Goal: Task Accomplishment & Management: Manage account settings

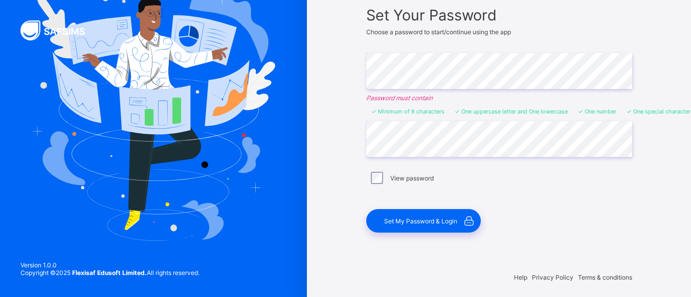
scroll to position [87, 0]
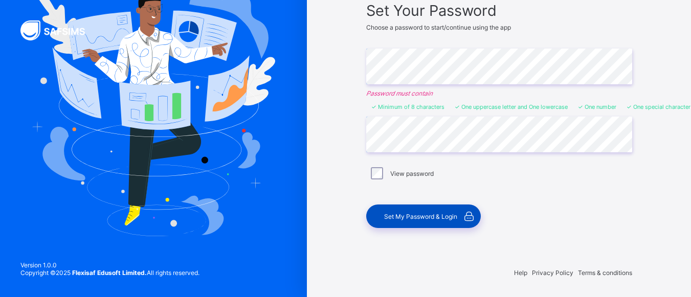
click at [434, 216] on span "Set My Password & Login" at bounding box center [420, 217] width 73 height 8
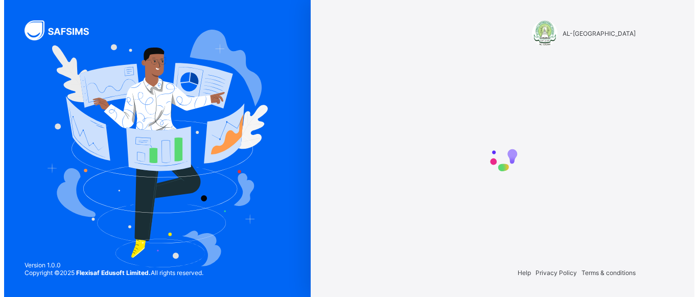
scroll to position [0, 0]
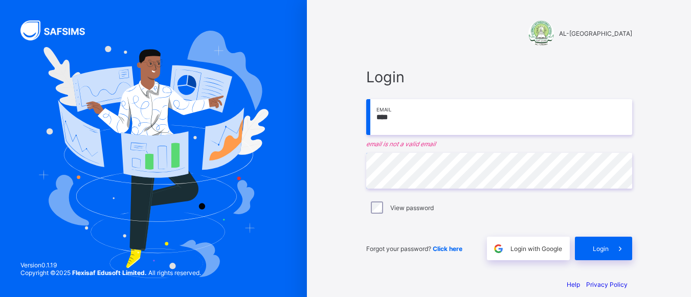
click at [414, 101] on input "****" at bounding box center [499, 117] width 266 height 36
type input "*"
type input "**********"
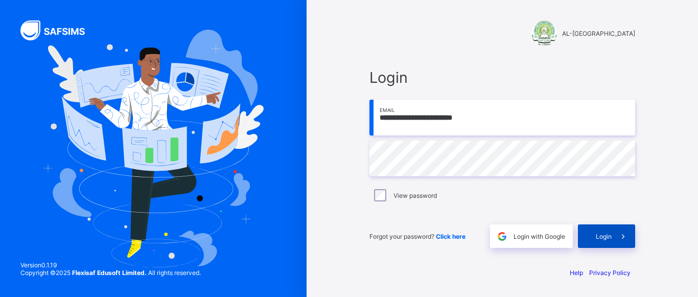
click at [610, 239] on span "Login" at bounding box center [604, 237] width 16 height 8
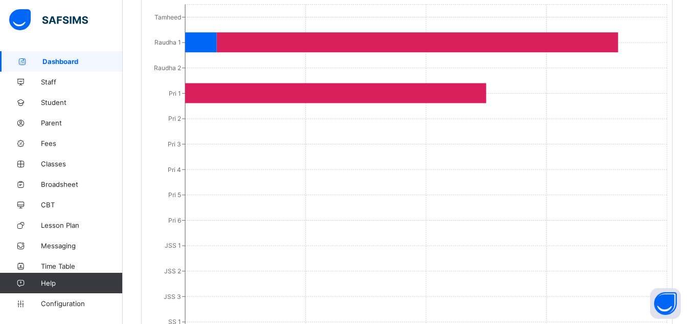
scroll to position [766, 0]
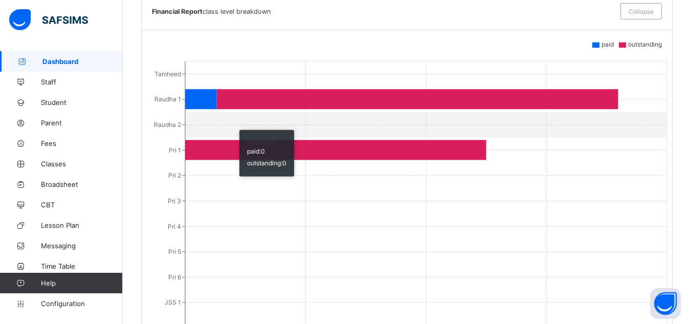
click at [234, 113] on icon "Tamheed Raudha 1 Raudha 2 Pri 1 Pri 2 Pri 3 Pri 4 Pri 5 Pri 6 JSS 1 JSS 2 JSS 3…" at bounding box center [410, 255] width 517 height 409
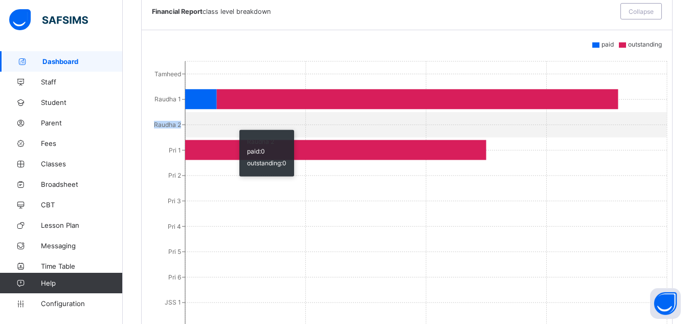
click at [234, 113] on icon "Tamheed Raudha 1 Raudha 2 Pri 1 Pri 2 Pri 3 Pri 4 Pri 5 Pri 6 JSS 1 JSS 2 JSS 3…" at bounding box center [410, 255] width 517 height 409
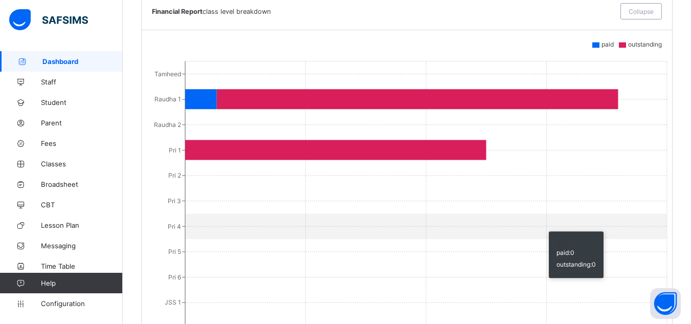
click at [612, 214] on icon "Tamheed Raudha 1 Raudha 2 Pri 1 Pri 2 Pri 3 Pri 4 Pri 5 Pri 6 JSS 1 JSS 2 JSS 3…" at bounding box center [410, 255] width 517 height 409
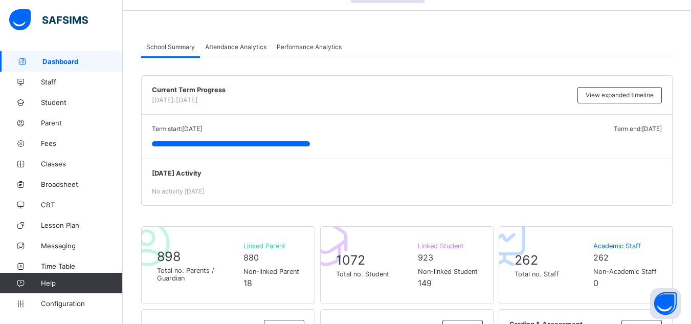
scroll to position [33, 0]
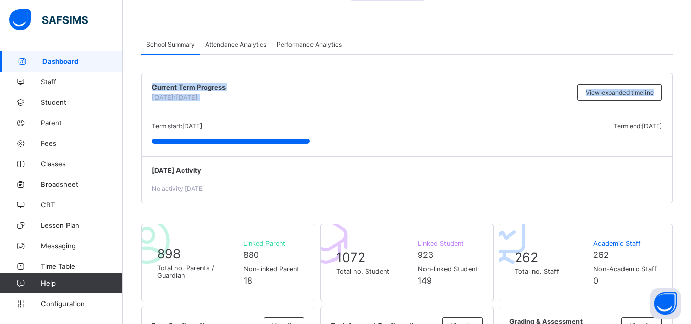
drag, startPoint x: 676, startPoint y: 65, endPoint x: 344, endPoint y: 63, distance: 332.3
click at [219, 49] on div "Attendance Analytics" at bounding box center [236, 44] width 72 height 20
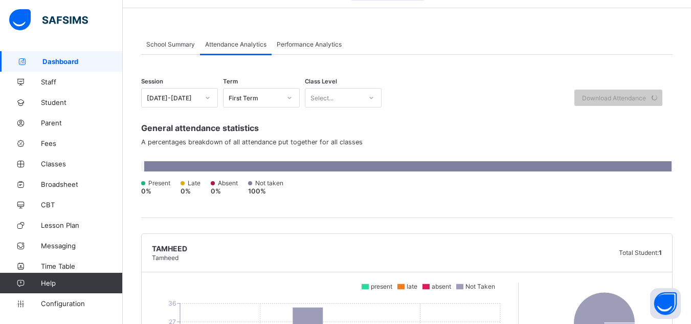
drag, startPoint x: 288, startPoint y: 69, endPoint x: 328, endPoint y: 52, distance: 43.1
click at [316, 50] on div "Performance Analytics" at bounding box center [308, 44] width 75 height 20
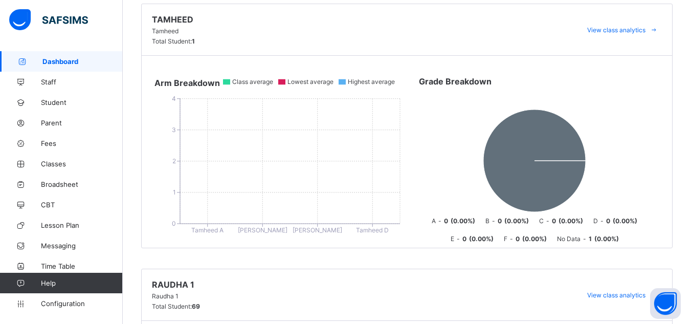
scroll to position [159, 0]
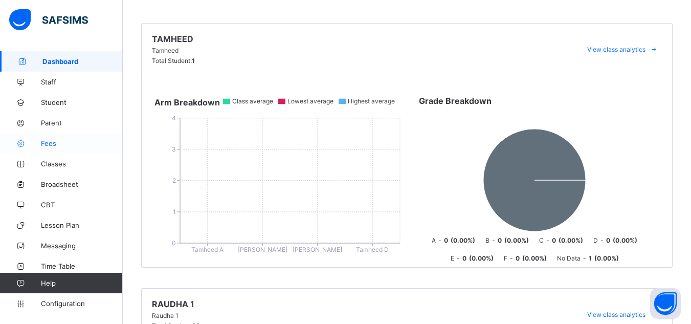
click at [43, 142] on span "Fees" at bounding box center [82, 143] width 82 height 8
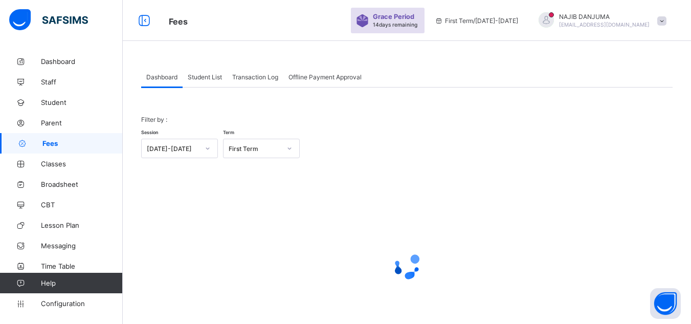
drag, startPoint x: 696, startPoint y: 173, endPoint x: 698, endPoint y: 75, distance: 98.2
click at [690, 75] on html "Fees Grace Period 14 days remaining First Term / 2025-2026 NAJIB DANJUMA najibd…" at bounding box center [345, 189] width 691 height 378
click at [198, 73] on span "Student List" at bounding box center [205, 77] width 34 height 8
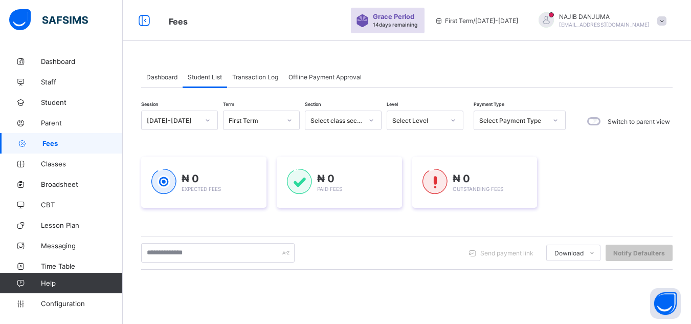
drag, startPoint x: 212, startPoint y: 79, endPoint x: 190, endPoint y: 69, distance: 23.8
click at [210, 74] on span "Student List" at bounding box center [205, 77] width 34 height 8
click at [433, 126] on div "Select Level" at bounding box center [415, 120] width 56 height 14
click at [428, 125] on div "Select Level" at bounding box center [415, 120] width 56 height 14
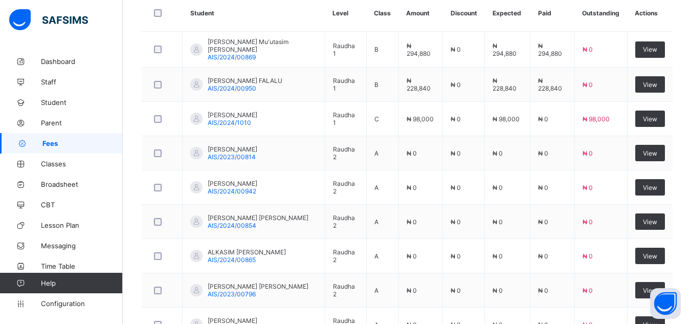
scroll to position [284, 0]
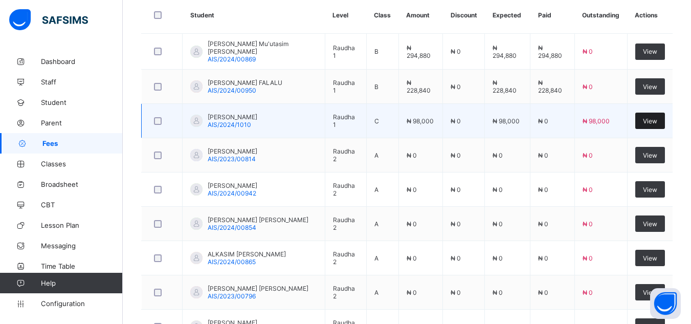
click at [653, 123] on div "View" at bounding box center [650, 120] width 30 height 16
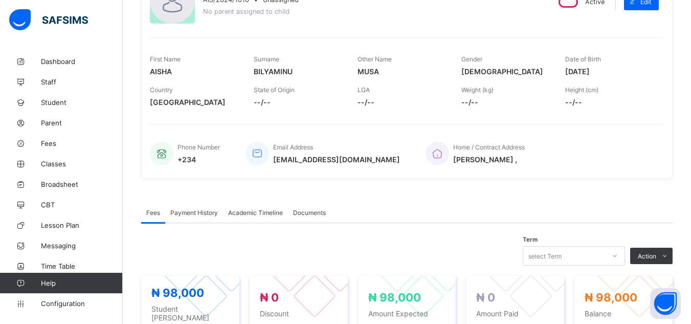
scroll to position [86, 0]
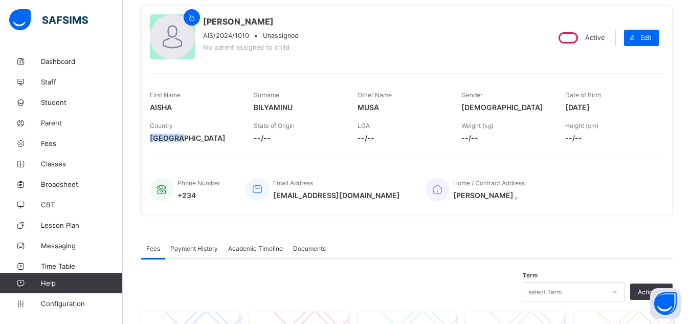
drag, startPoint x: 183, startPoint y: 130, endPoint x: 188, endPoint y: 174, distance: 43.8
click at [188, 174] on div "AISHA MUSA BILYAMINU AIS/2024/1010 • Unassigned No parent assigned to child Act…" at bounding box center [406, 110] width 531 height 209
click at [54, 299] on span "Configuration" at bounding box center [81, 303] width 81 height 8
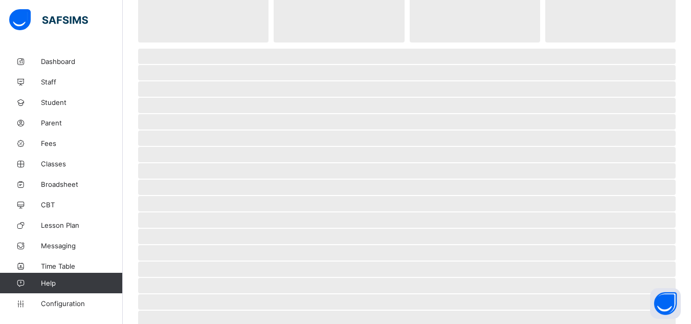
drag, startPoint x: 331, startPoint y: 70, endPoint x: 349, endPoint y: 79, distance: 19.9
click at [349, 79] on span "‌" at bounding box center [406, 72] width 537 height 15
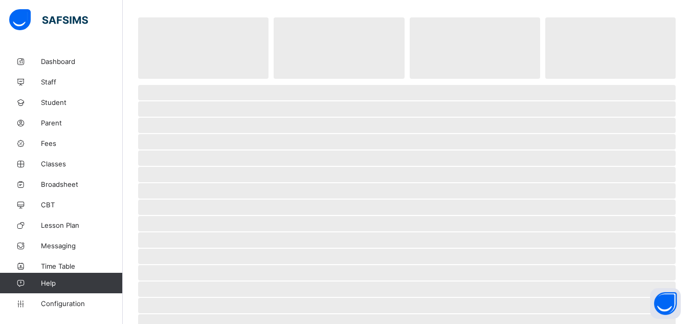
scroll to position [52, 0]
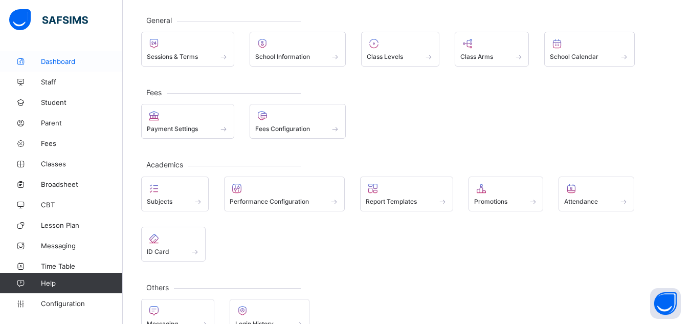
click at [55, 66] on link "Dashboard" at bounding box center [61, 61] width 123 height 20
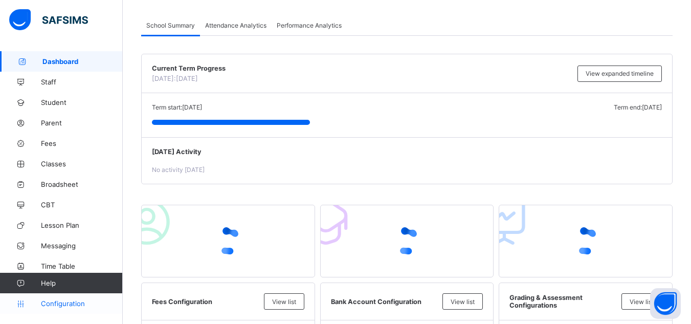
click at [67, 306] on span "Configuration" at bounding box center [81, 303] width 81 height 8
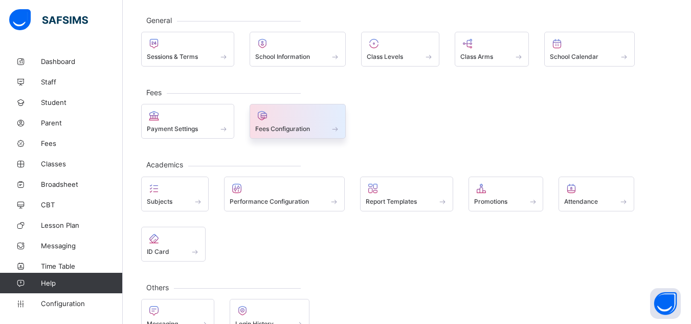
click at [278, 134] on div "Fees Configuration" at bounding box center [297, 121] width 97 height 35
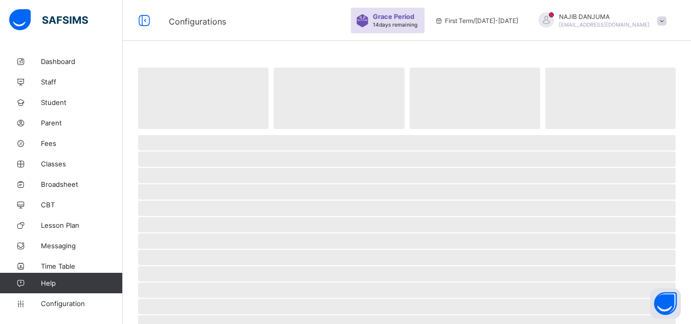
click at [479, 52] on div "‌ ‌ ‌ ‌ ‌ ‌ ‌ ‌ ‌ ‌ ‌ ‌ ‌ ‌ ‌ ‌ ‌ ‌ ‌ ‌ ‌ ‌ ‌ ‌ ‌ ‌ ‌ ‌ ‌" at bounding box center [407, 304] width 568 height 507
click at [607, 24] on span "[EMAIL_ADDRESS][DOMAIN_NAME]" at bounding box center [604, 24] width 90 height 6
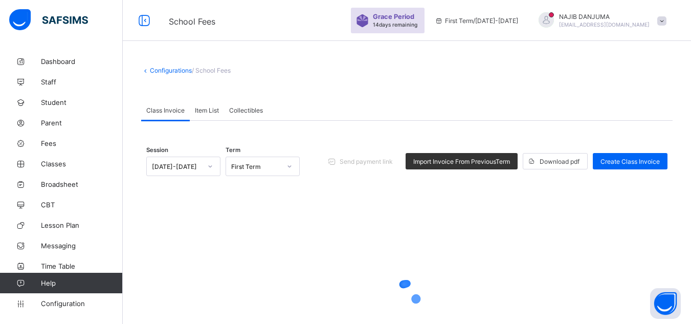
scroll to position [6, 0]
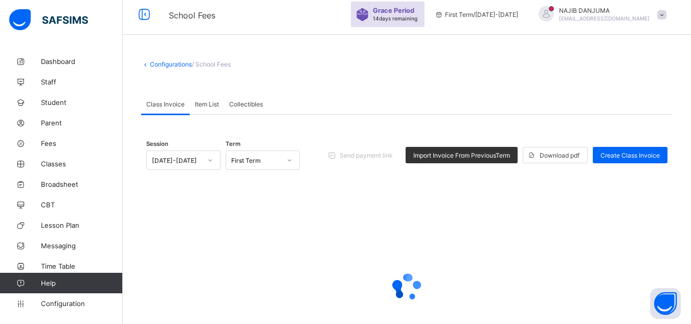
click at [202, 105] on span "Item List" at bounding box center [207, 104] width 24 height 8
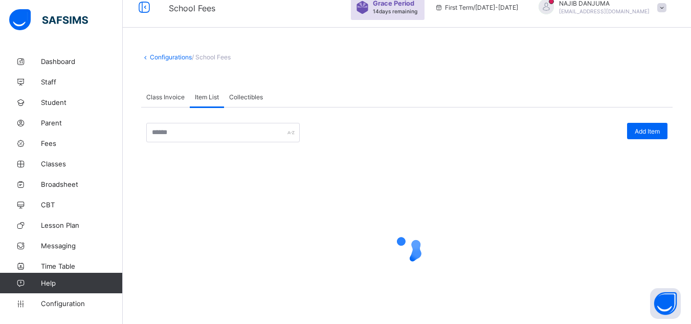
scroll to position [13, 0]
click at [374, 114] on div "Add Item × Add Item Item Name Item Description Cancel Save × Delete Item This a…" at bounding box center [406, 230] width 531 height 244
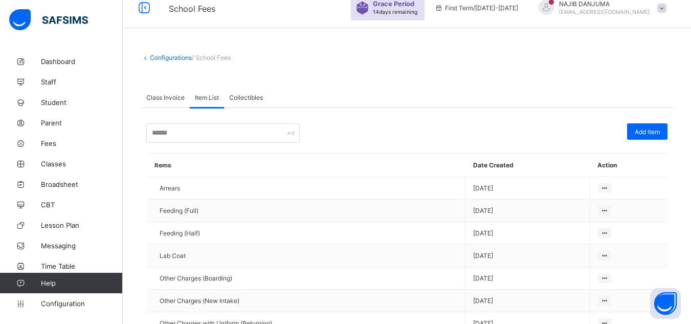
click at [485, 70] on div "Configurations / School Fees Class Invoice Item List Collectibles Item List Mor…" at bounding box center [407, 257] width 568 height 439
click at [488, 72] on div "Configurations / School Fees Class Invoice Item List Collectibles Item List Mor…" at bounding box center [407, 257] width 568 height 439
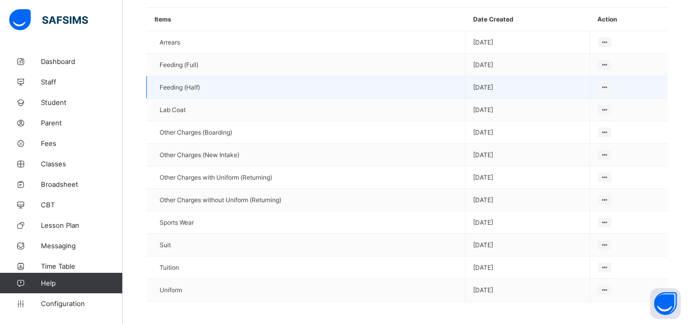
scroll to position [157, 0]
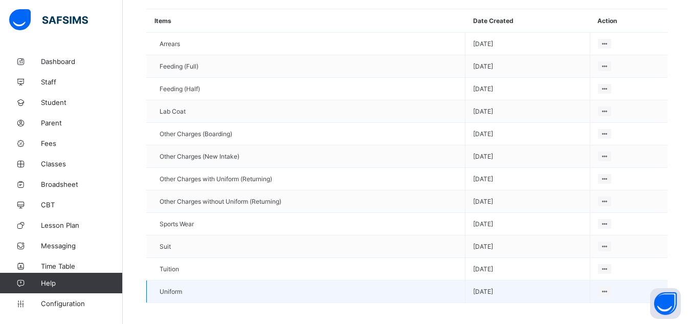
click at [161, 293] on span "Uniform" at bounding box center [171, 291] width 22 height 8
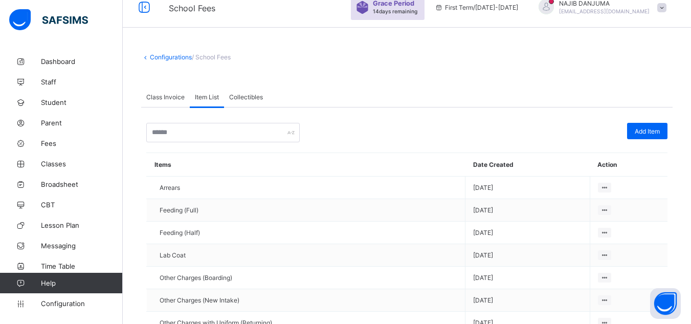
scroll to position [13, 0]
click at [152, 96] on span "Class Invoice" at bounding box center [165, 98] width 38 height 8
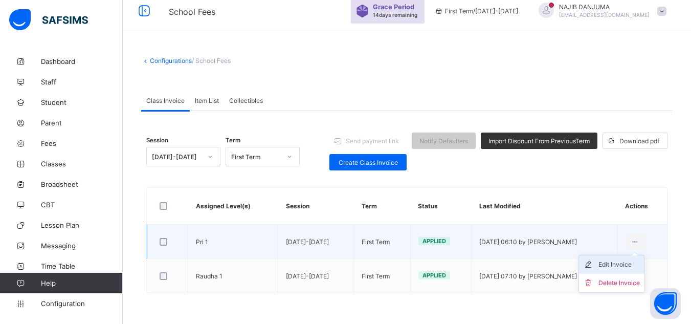
click at [622, 263] on div "Edit Invoice" at bounding box center [618, 264] width 41 height 10
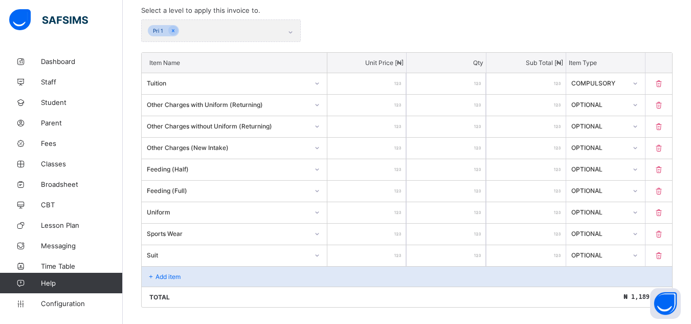
scroll to position [234, 0]
drag, startPoint x: 474, startPoint y: 68, endPoint x: 499, endPoint y: 68, distance: 25.1
click at [499, 68] on div "Item Name Unit Price [ ₦ ] Qty Sub Total [ ₦ ] Item Type" at bounding box center [407, 61] width 530 height 20
click at [185, 123] on div "Other Charges without Uniform (Returning)" at bounding box center [228, 124] width 162 height 8
click at [86, 155] on link "Classes" at bounding box center [61, 163] width 123 height 20
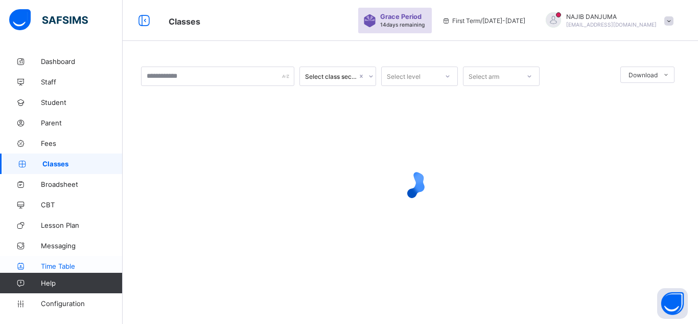
click at [113, 280] on span "Help" at bounding box center [81, 283] width 81 height 8
click at [117, 269] on span "Time Table" at bounding box center [82, 266] width 82 height 8
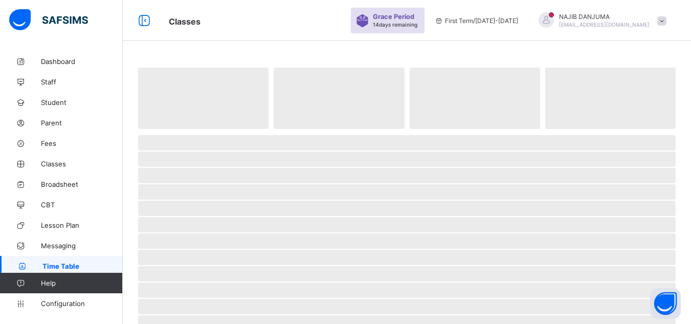
click at [117, 269] on span "Time Table" at bounding box center [82, 266] width 80 height 8
click at [617, 17] on span "NAJIB DANJUMA" at bounding box center [604, 17] width 90 height 8
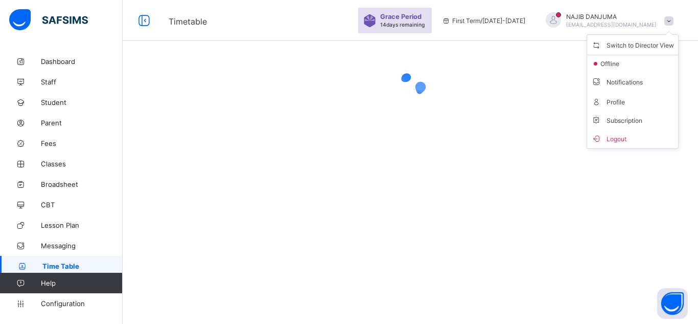
click at [621, 38] on ul "Switch to Director View offline Notifications Profile Subscription Logout" at bounding box center [633, 91] width 92 height 115
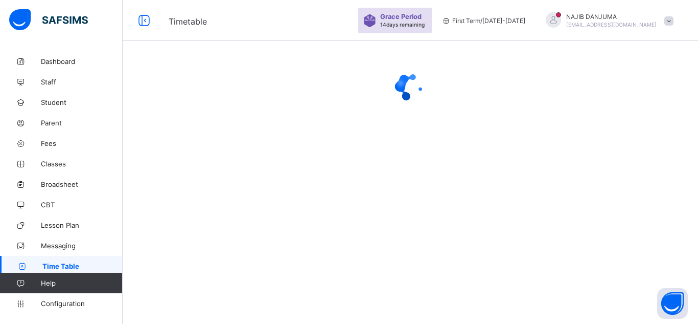
click at [603, 14] on span "NAJIB DANJUMA" at bounding box center [611, 17] width 90 height 8
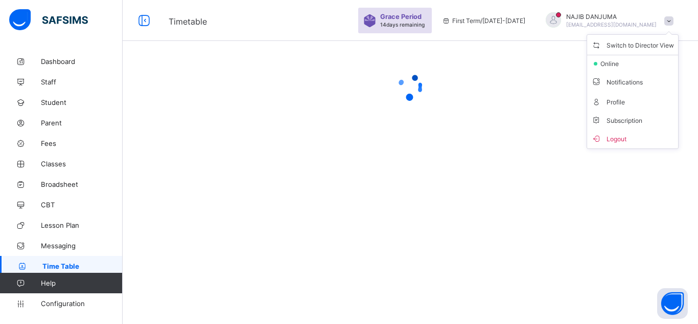
click at [623, 37] on ul "Switch to Director View online Notifications Profile Subscription Logout" at bounding box center [633, 91] width 92 height 115
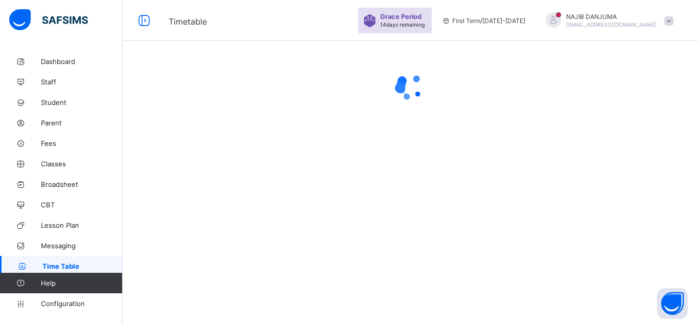
click at [612, 15] on span "NAJIB DANJUMA" at bounding box center [611, 17] width 90 height 8
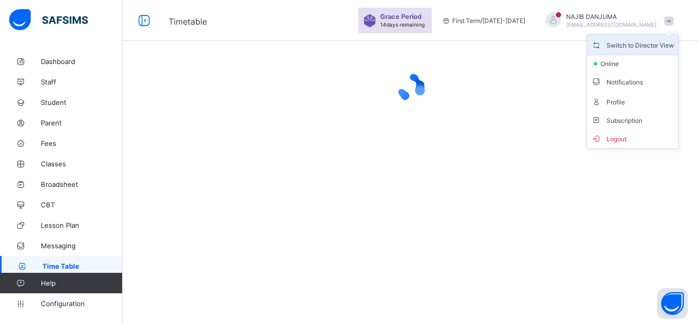
click at [634, 49] on span "Switch to Director View" at bounding box center [633, 45] width 83 height 12
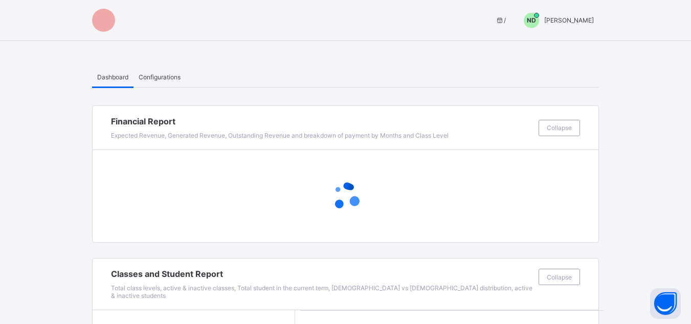
click at [446, 210] on div at bounding box center [346, 195] width 506 height 41
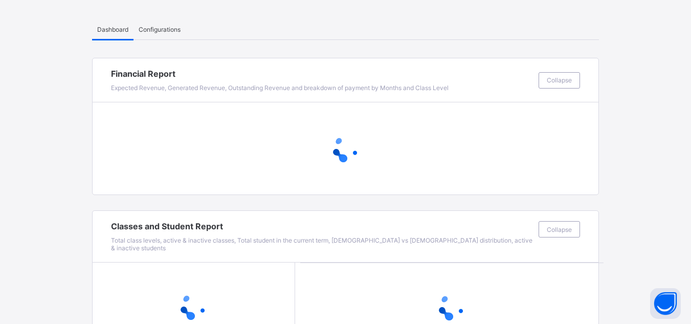
scroll to position [70, 0]
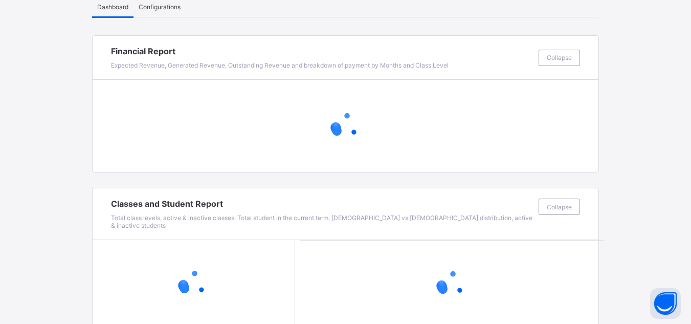
click at [519, 146] on div at bounding box center [346, 126] width 506 height 92
drag, startPoint x: 188, startPoint y: 248, endPoint x: 226, endPoint y: 313, distance: 75.4
click at [176, 253] on div at bounding box center [194, 283] width 202 height 87
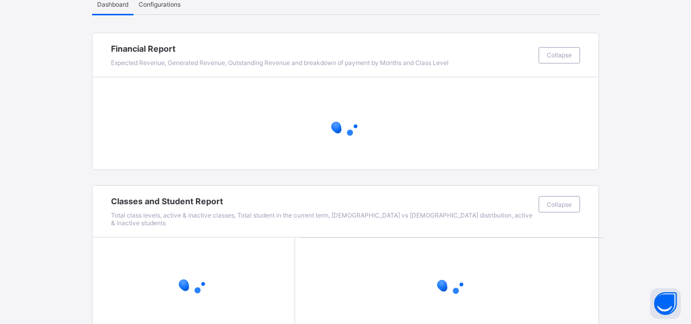
scroll to position [0, 0]
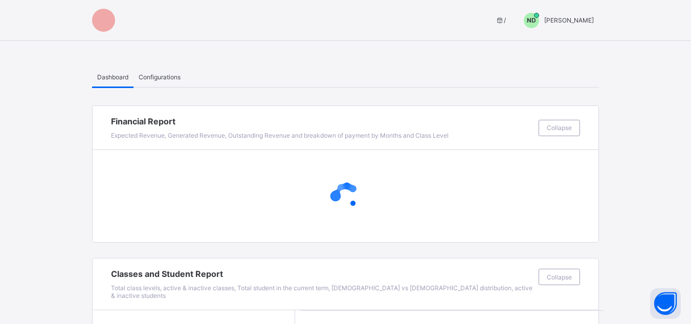
click at [544, 19] on div "ND" at bounding box center [531, 20] width 26 height 15
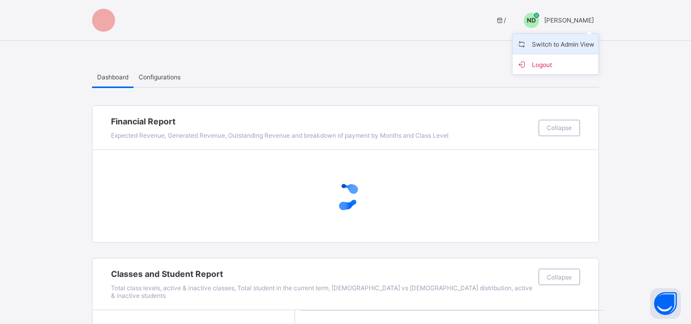
click at [551, 46] on span "Switch to Admin View" at bounding box center [555, 44] width 78 height 12
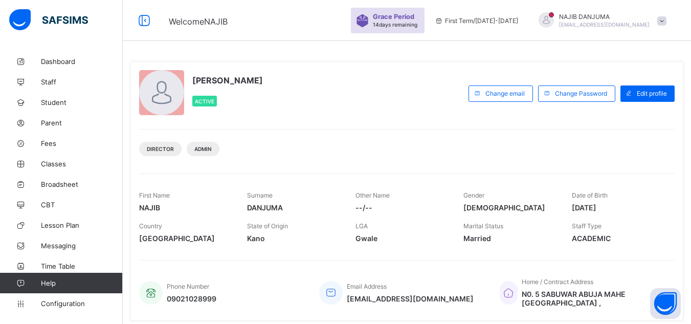
click at [621, 20] on div "NAJIB DANJUMA najibdanjuma@hotmail.com" at bounding box center [604, 20] width 90 height 15
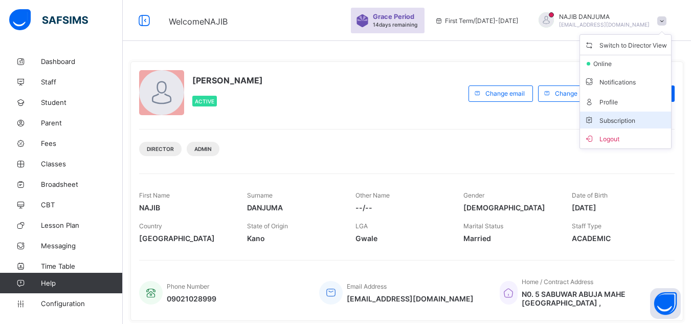
click at [635, 121] on span "Subscription" at bounding box center [609, 121] width 51 height 8
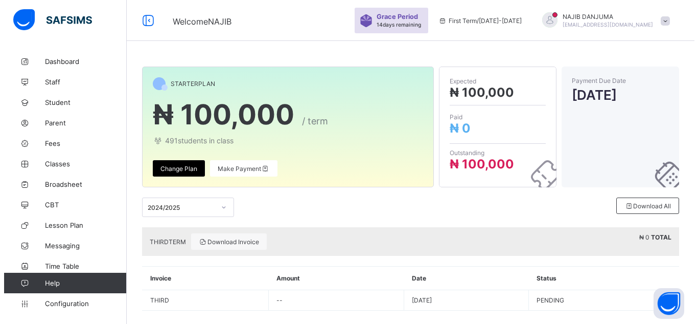
scroll to position [12, 0]
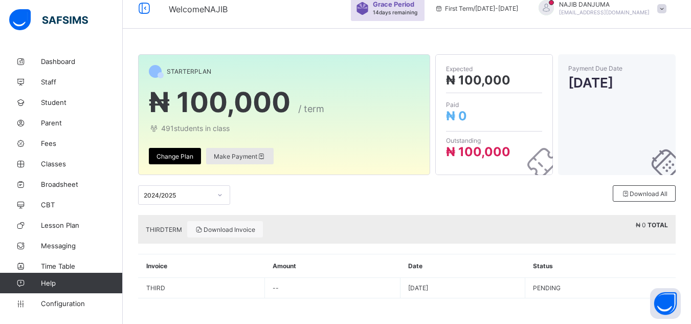
click at [238, 160] on span "Make Payment" at bounding box center [240, 156] width 52 height 8
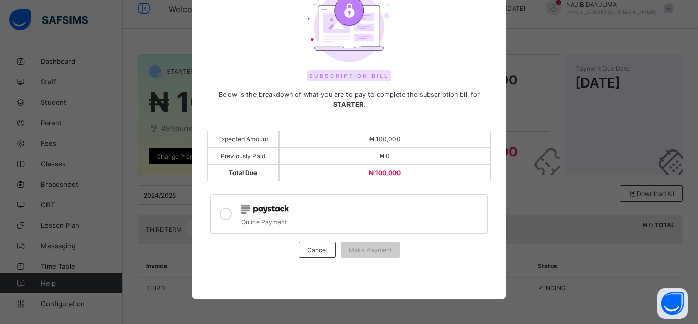
scroll to position [60, 0]
click at [226, 217] on icon at bounding box center [226, 213] width 12 height 12
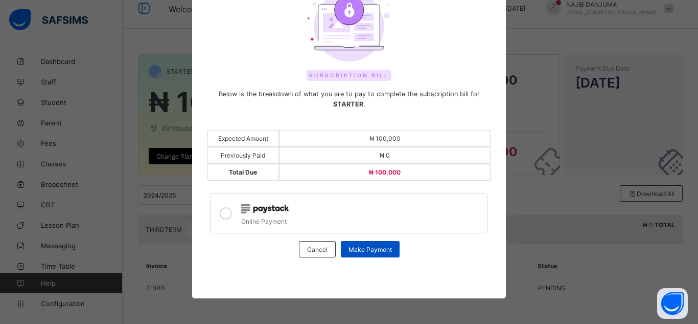
click at [367, 248] on span "Make Payment" at bounding box center [370, 249] width 43 height 8
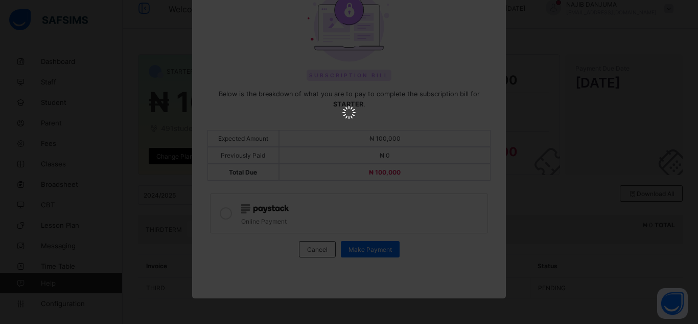
scroll to position [0, 0]
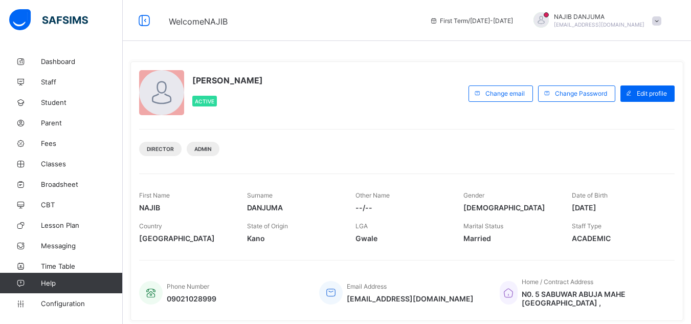
click at [456, 7] on div "Welcome NAJIB First Term / [DATE]-[DATE] [PERSON_NAME] [EMAIL_ADDRESS][DOMAIN_N…" at bounding box center [345, 20] width 691 height 41
click at [190, 307] on div "Phone Number [PHONE_NUMBER]" at bounding box center [221, 292] width 165 height 39
click at [189, 306] on div "Phone Number 09021028999" at bounding box center [221, 292] width 165 height 39
click at [657, 98] on div "Edit profile" at bounding box center [647, 93] width 54 height 16
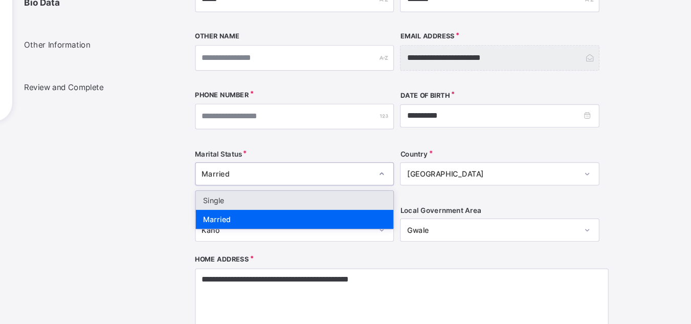
scroll to position [213, 0]
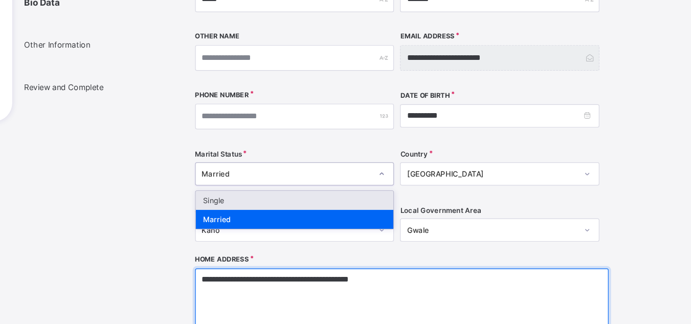
click at [261, 314] on textarea "**********" at bounding box center [390, 328] width 347 height 102
click at [262, 313] on textarea "**********" at bounding box center [390, 328] width 347 height 102
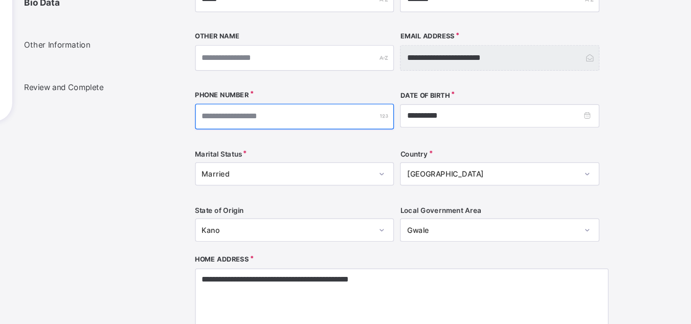
click at [286, 151] on input "**********" at bounding box center [300, 149] width 167 height 21
type input "**********"
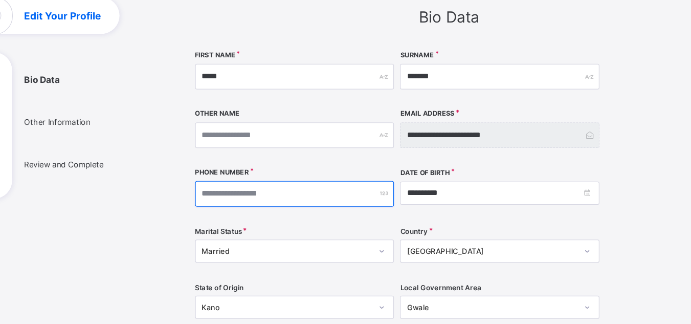
scroll to position [86, 0]
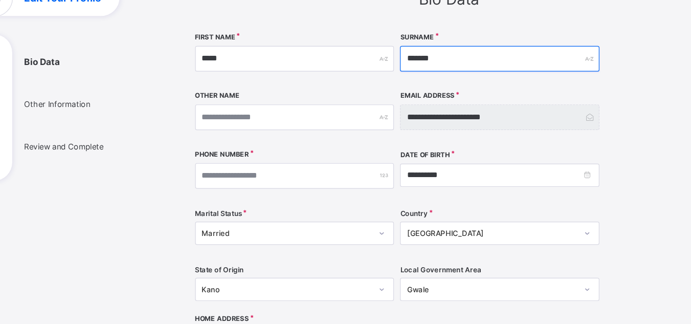
click at [428, 53] on input "*******" at bounding box center [472, 48] width 167 height 21
type input "*"
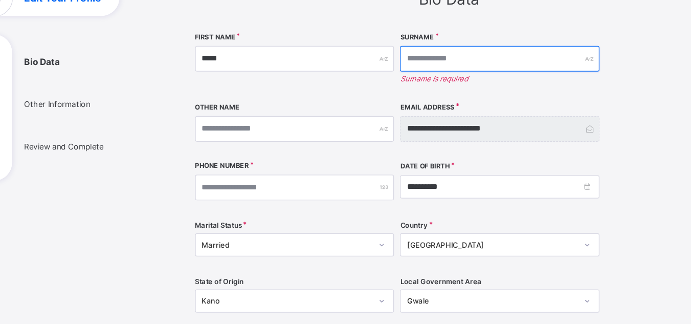
click at [424, 41] on input "text" at bounding box center [472, 48] width 167 height 21
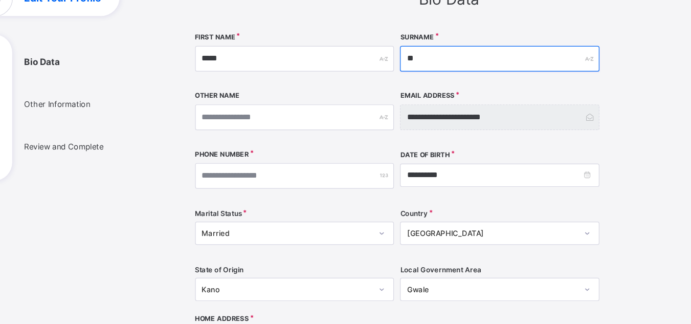
type input "*"
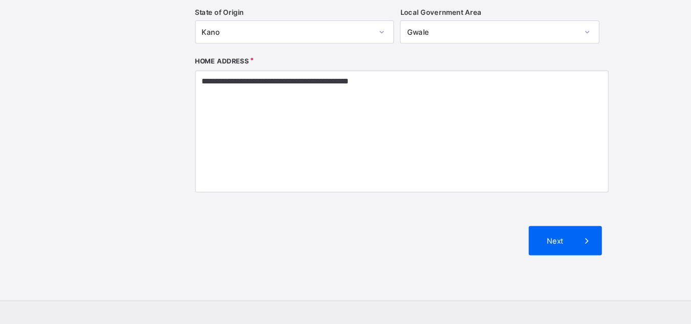
scroll to position [303, 0]
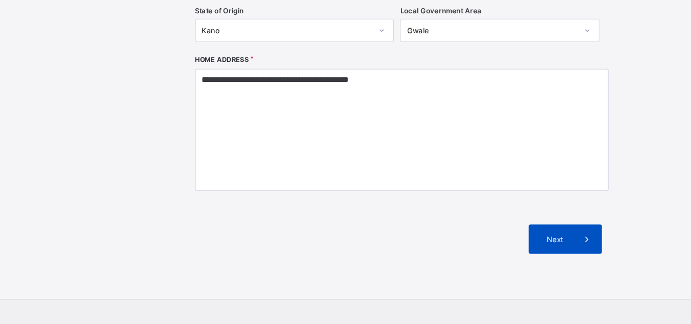
type input "*********"
click at [513, 206] on div "Next" at bounding box center [526, 200] width 61 height 25
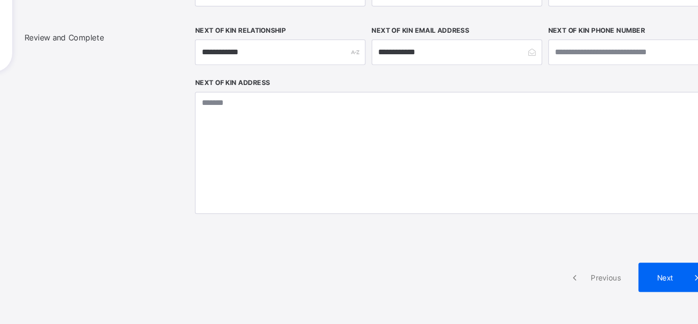
scroll to position [209, 0]
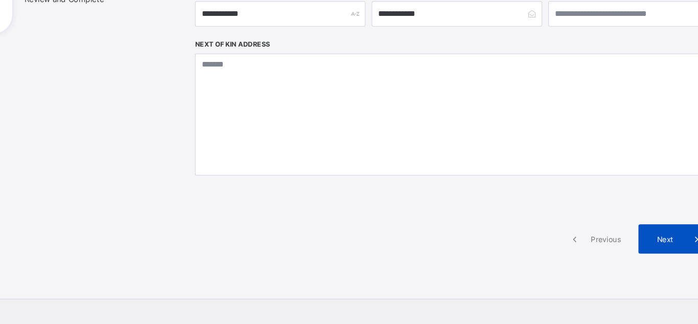
click at [608, 207] on div "Next" at bounding box center [619, 200] width 61 height 25
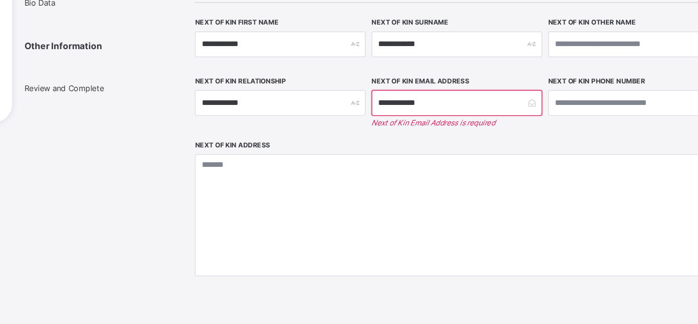
scroll to position [123, 0]
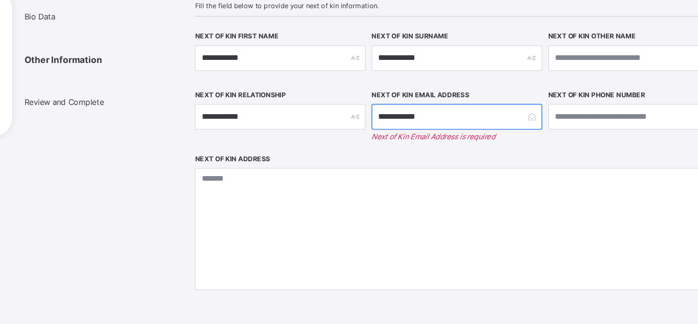
click at [389, 100] on input "**********" at bounding box center [436, 97] width 143 height 21
type input "**********"
click at [444, 96] on input "**********" at bounding box center [436, 97] width 143 height 21
type input "**********"
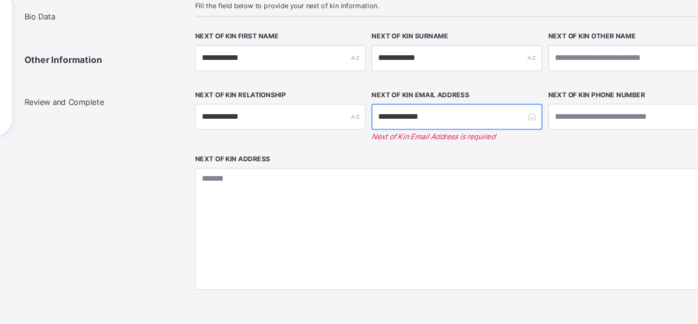
type input "**********"
type input "*********"
type input "********"
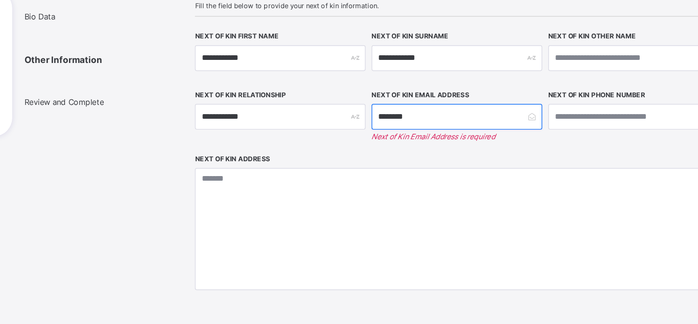
type input "*******"
type input "******"
type input "*****"
type input "***"
type input "**"
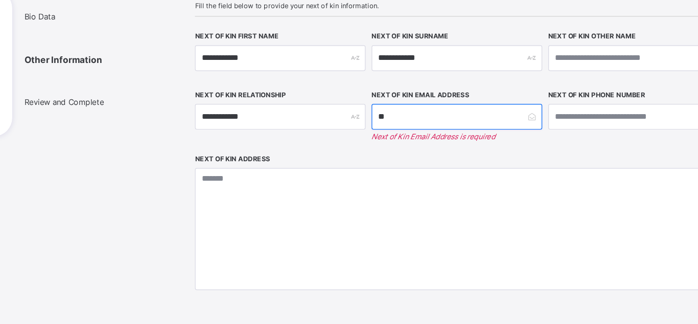
type input "*"
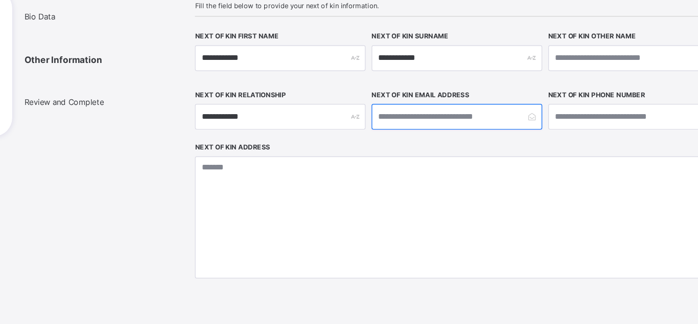
type input "*"
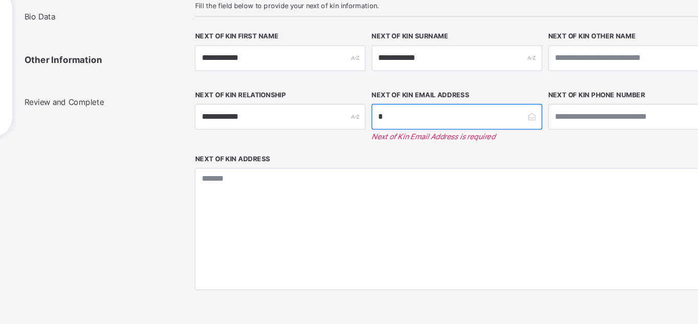
type input "**"
type input "***"
type input "****"
type input "*****"
type input "******"
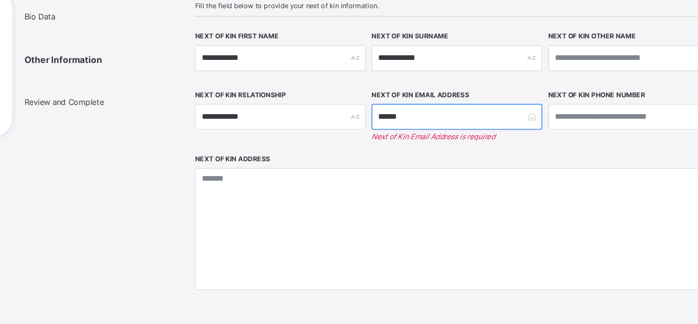
type input "*******"
type input "********"
type input "*********"
type input "**********"
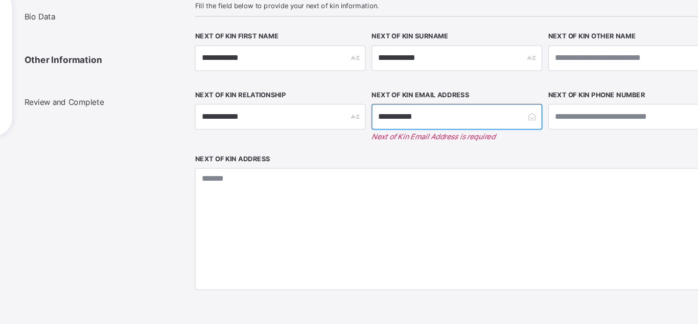
type input "**********"
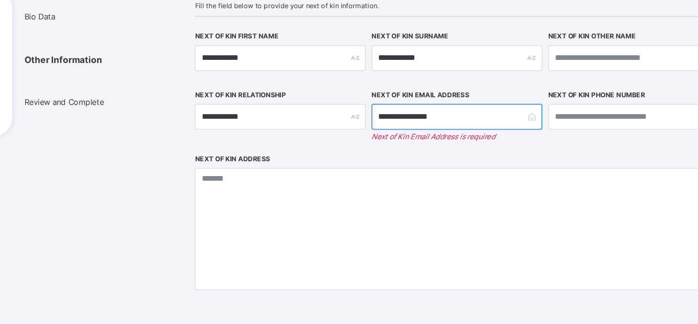
type input "**********"
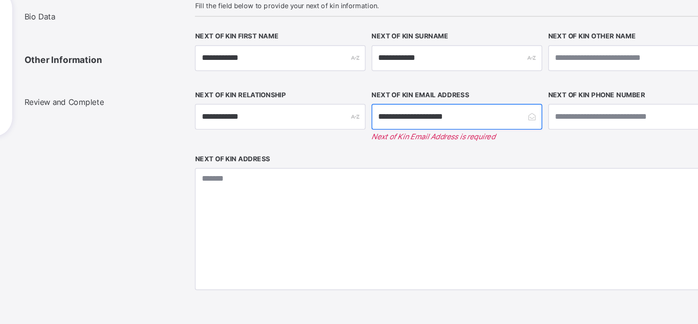
type input "**********"
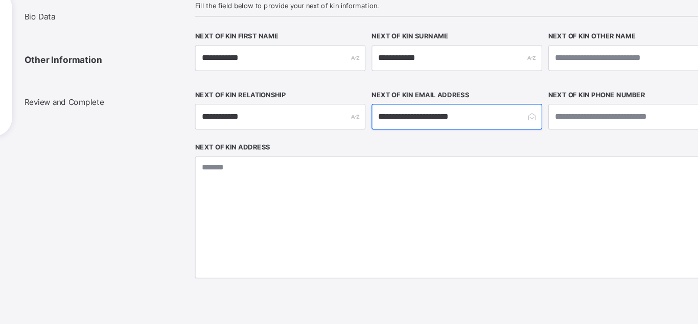
type input "**********"
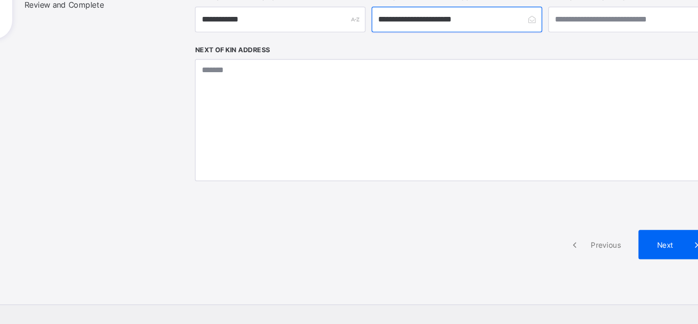
scroll to position [209, 0]
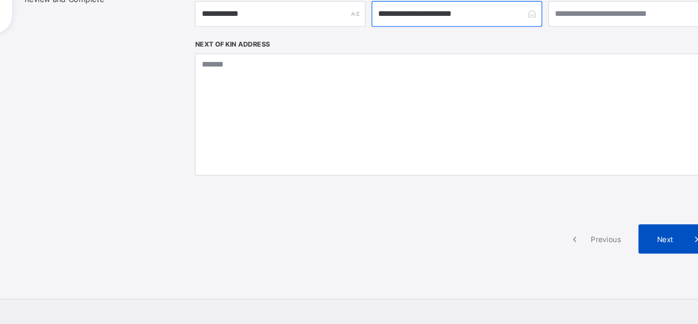
type input "**********"
click at [603, 207] on div "Next" at bounding box center [619, 200] width 61 height 25
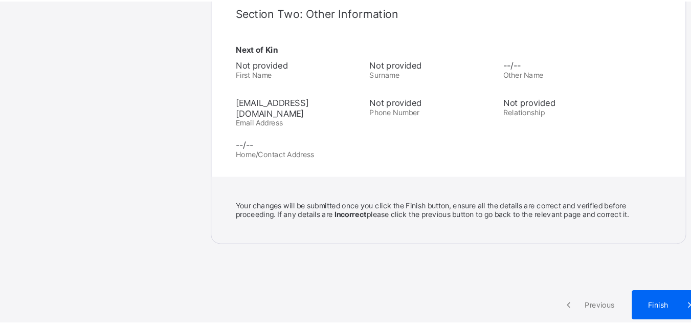
scroll to position [428, 0]
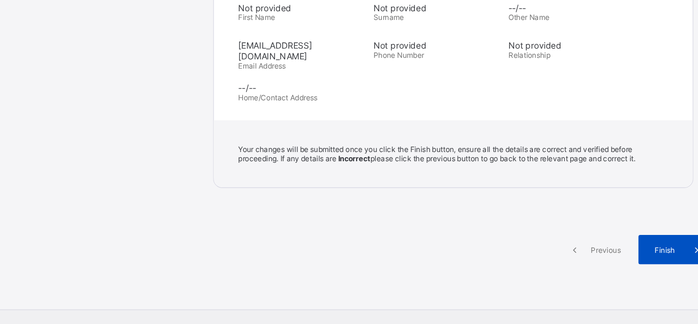
click at [612, 205] on div "Finish" at bounding box center [619, 209] width 61 height 25
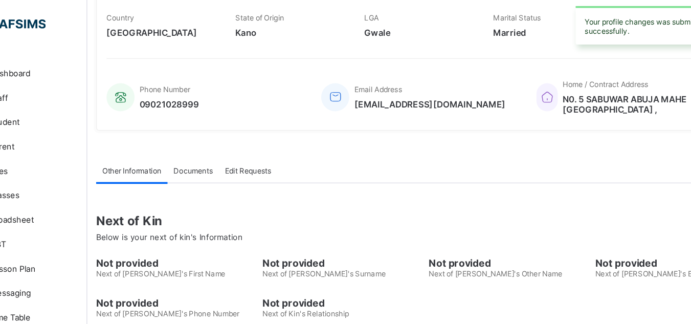
scroll to position [196, 0]
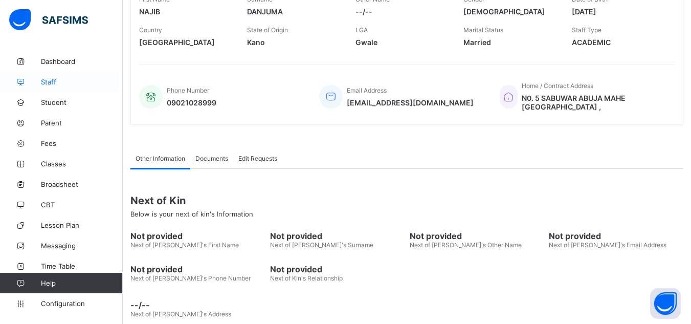
click at [49, 83] on span "Staff" at bounding box center [82, 82] width 82 height 8
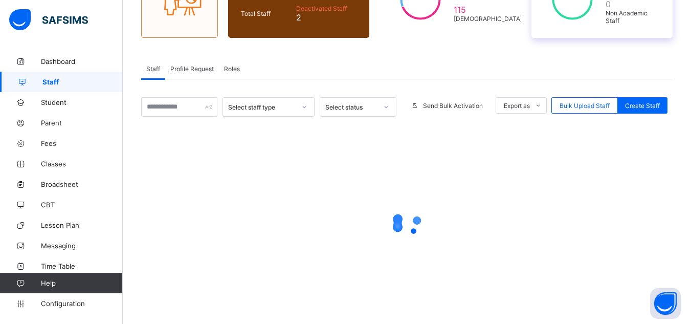
scroll to position [138, 0]
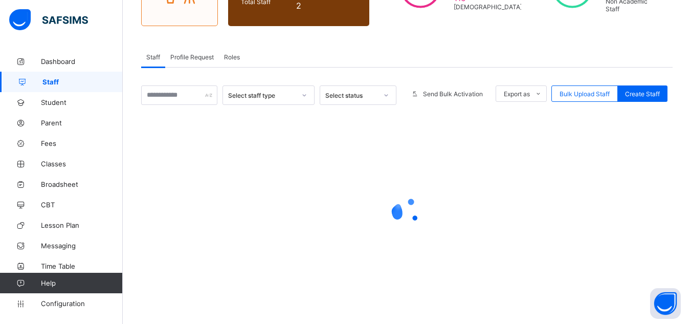
click at [51, 81] on span "Staff" at bounding box center [82, 82] width 80 height 8
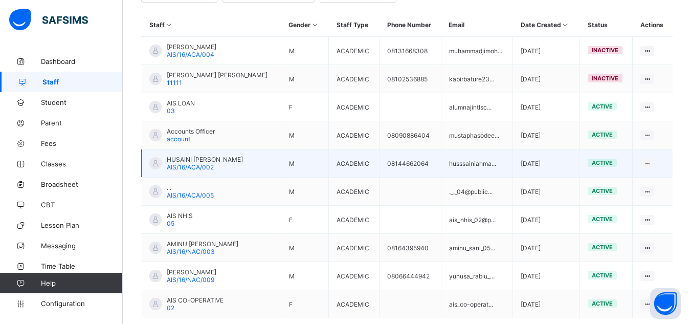
scroll to position [291, 0]
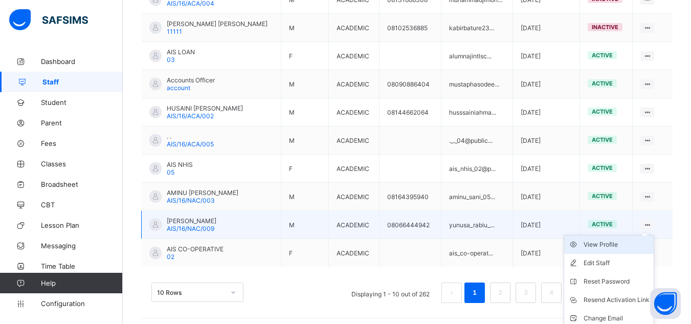
click at [613, 247] on div "View Profile" at bounding box center [616, 244] width 66 height 10
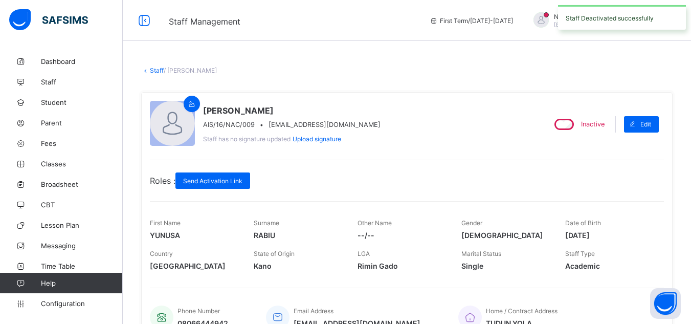
click at [155, 69] on link "Staff" at bounding box center [157, 70] width 14 height 8
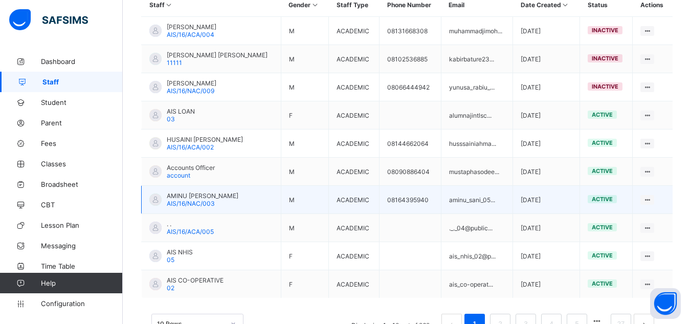
scroll to position [244, 0]
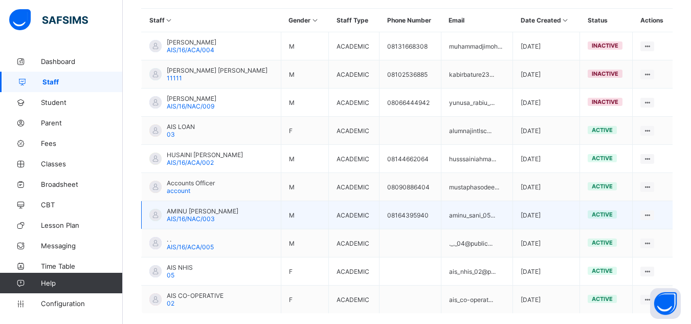
click at [486, 202] on td "aminu_sani_05..." at bounding box center [477, 215] width 72 height 28
click at [486, 203] on td "aminu_sani_05..." at bounding box center [477, 215] width 72 height 28
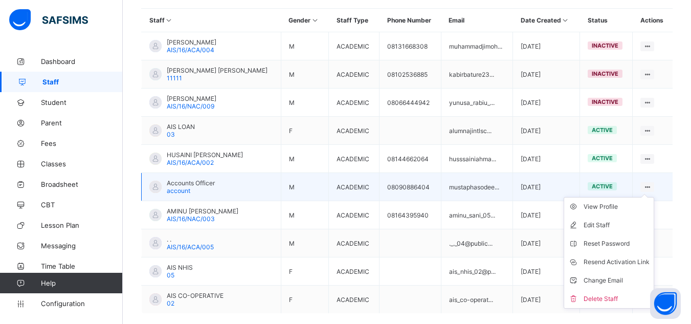
click at [654, 197] on ul "View Profile Edit Staff Reset Password Resend Activation Link Change Email Dele…" at bounding box center [608, 252] width 90 height 111
click at [617, 209] on div "View Profile" at bounding box center [616, 206] width 66 height 10
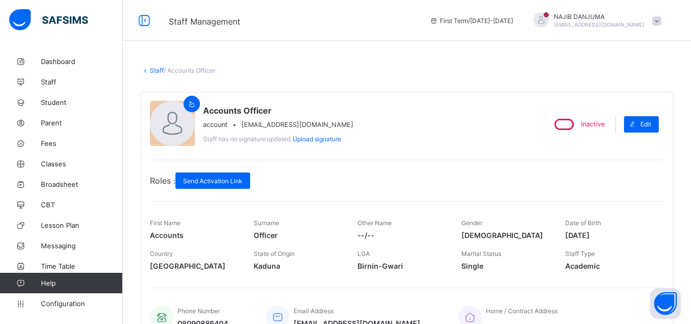
click at [150, 70] on link "Staff" at bounding box center [157, 70] width 14 height 8
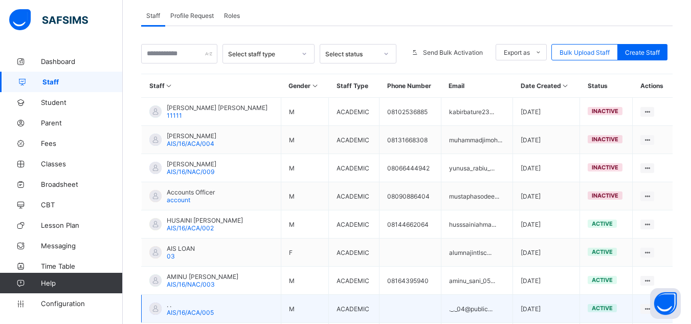
scroll to position [138, 0]
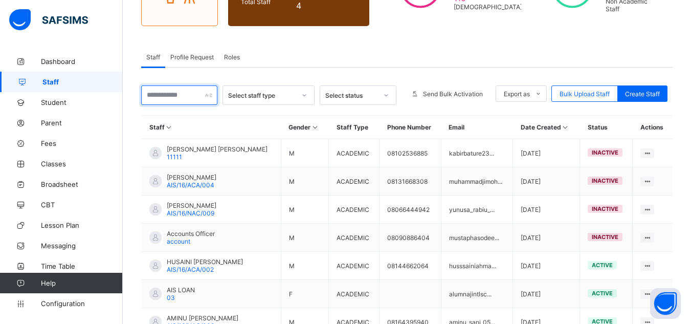
click at [160, 94] on input "text" at bounding box center [179, 94] width 76 height 19
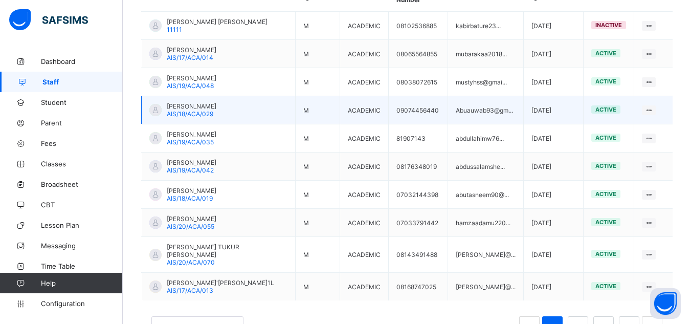
scroll to position [291, 0]
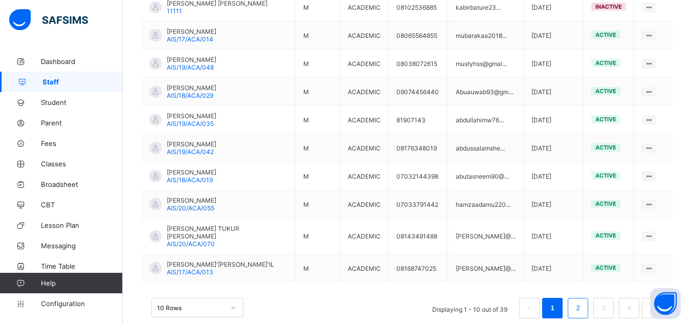
click at [580, 301] on link "2" at bounding box center [578, 307] width 10 height 13
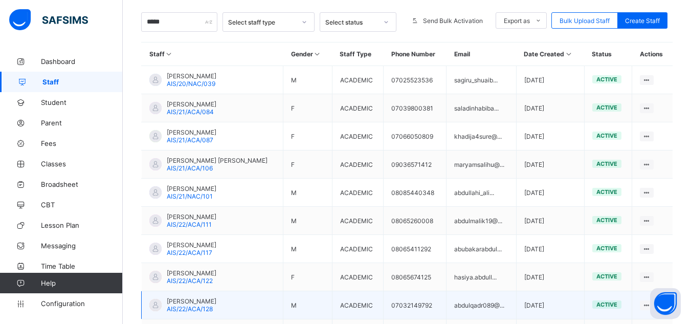
scroll to position [193, 0]
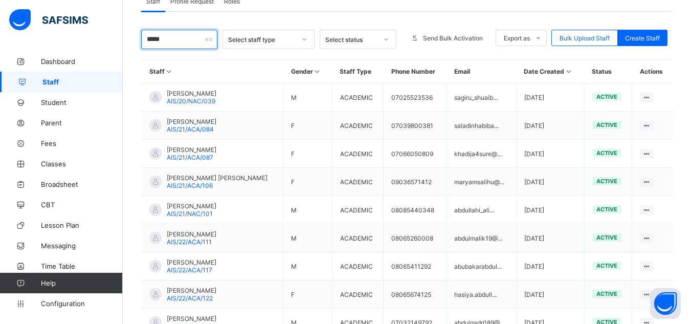
drag, startPoint x: 185, startPoint y: 41, endPoint x: 121, endPoint y: 41, distance: 63.9
click at [121, 41] on div "Staff Management First Term / 2025-2026 NAJIB DANJUMA najibdanjuma@hotmail.com …" at bounding box center [345, 116] width 691 height 619
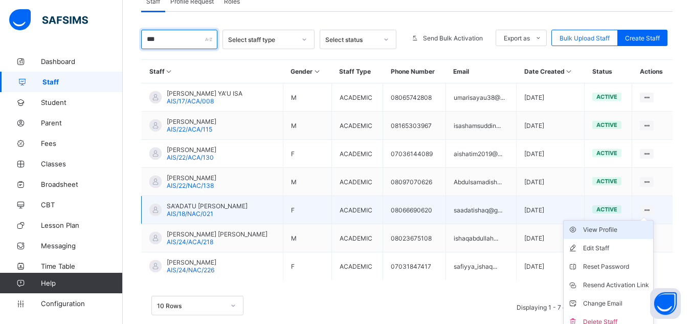
type input "***"
click at [618, 230] on div "View Profile" at bounding box center [616, 229] width 66 height 10
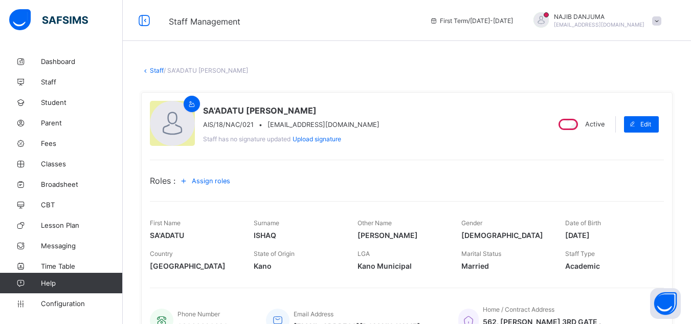
scroll to position [51, 0]
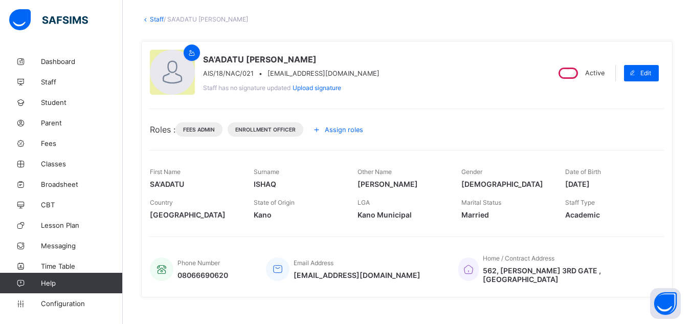
click at [353, 126] on span "Assign roles" at bounding box center [344, 130] width 38 height 8
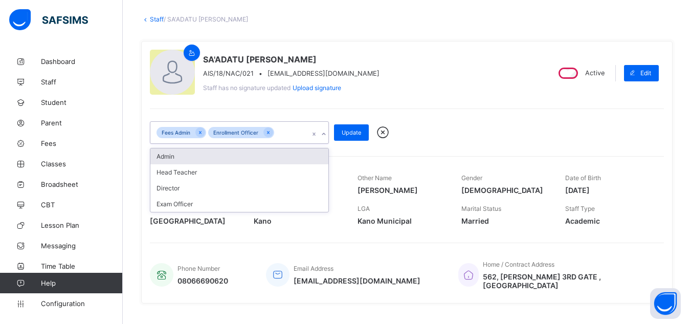
click at [298, 132] on div "Fees Admin Enrollment Officer" at bounding box center [229, 132] width 158 height 21
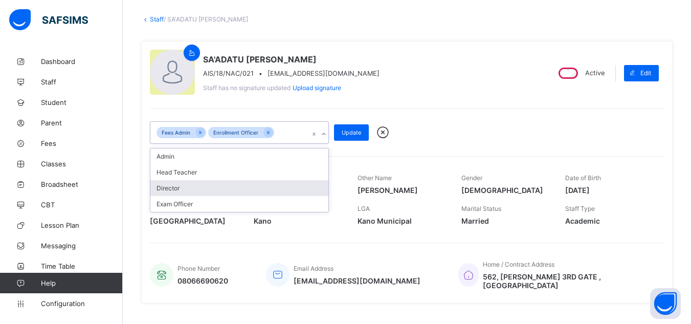
click at [421, 116] on div "option Director focused, 3 of 6. 4 results available. Use Up and Down to choose…" at bounding box center [407, 125] width 514 height 35
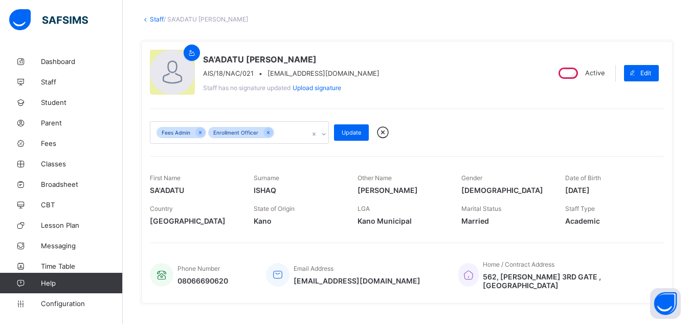
click at [296, 126] on div "Fees Admin Enrollment Officer" at bounding box center [229, 132] width 158 height 21
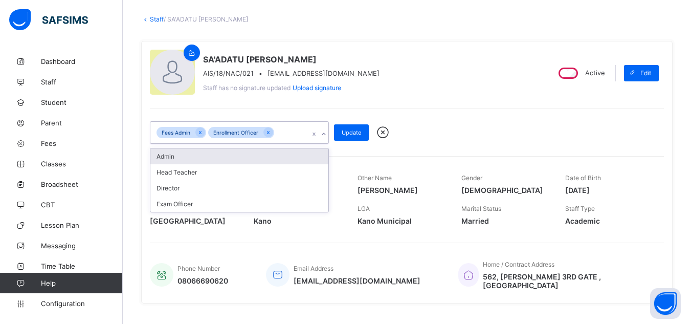
click at [297, 127] on div "Fees Admin Enrollment Officer" at bounding box center [229, 132] width 158 height 21
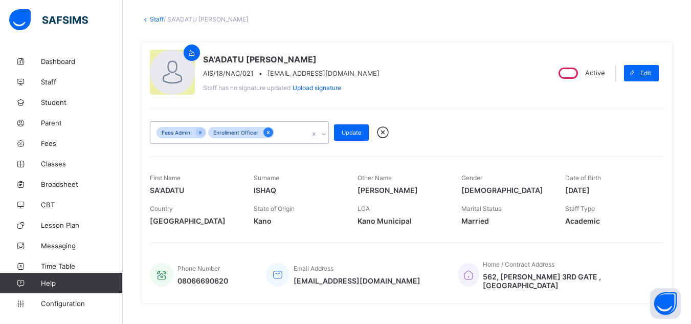
click at [270, 131] on div at bounding box center [268, 132] width 10 height 10
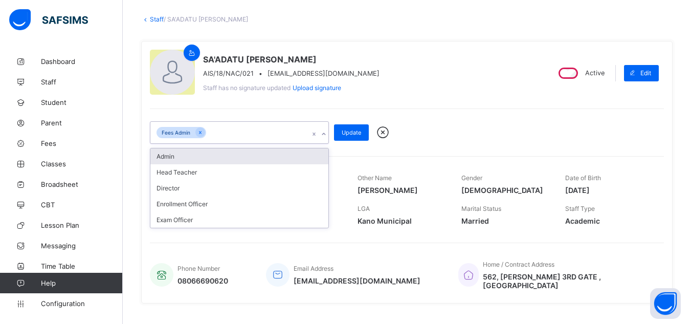
click at [262, 128] on div "Fees Admin" at bounding box center [229, 132] width 158 height 21
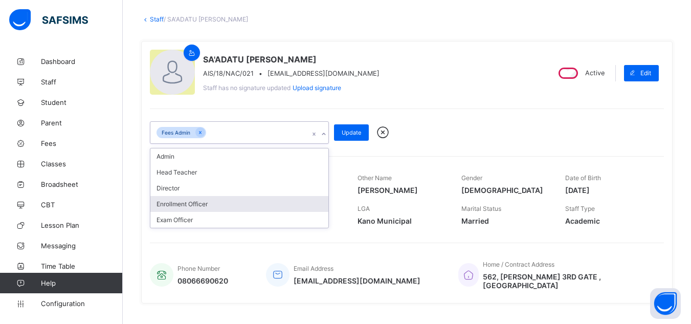
click at [217, 206] on div "Enrollment Officer" at bounding box center [239, 204] width 178 height 16
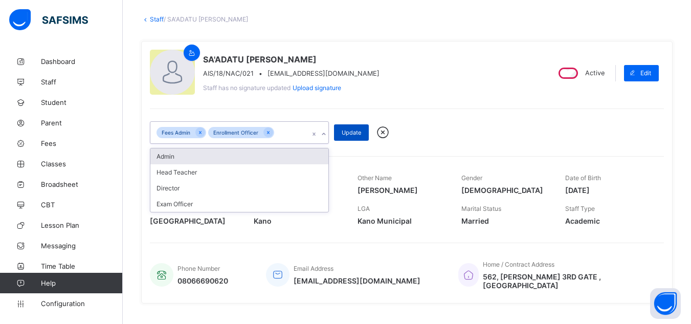
click at [348, 130] on span "Update" at bounding box center [351, 132] width 19 height 7
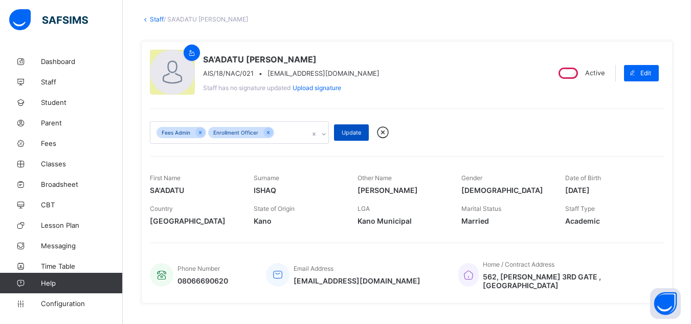
click at [337, 131] on div "Update" at bounding box center [351, 132] width 35 height 16
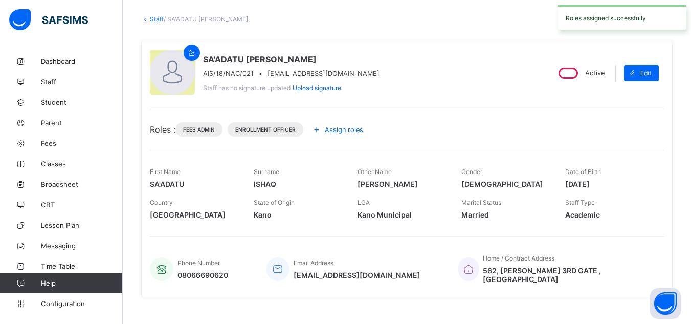
click at [156, 20] on link "Staff" at bounding box center [157, 19] width 14 height 8
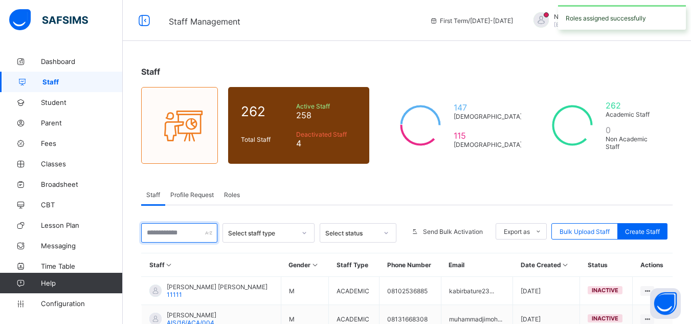
click at [191, 235] on input "text" at bounding box center [179, 232] width 76 height 19
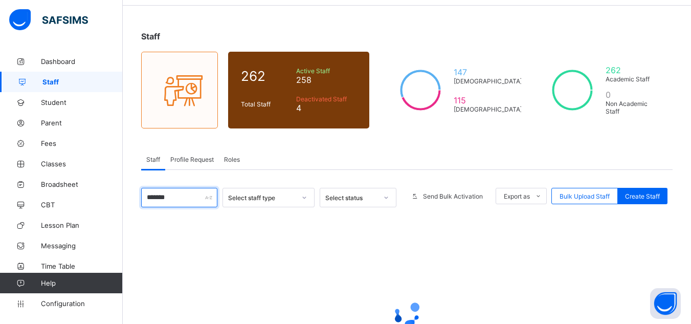
scroll to position [86, 0]
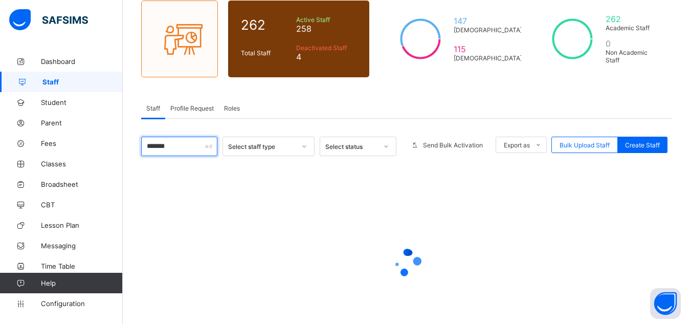
type input "*******"
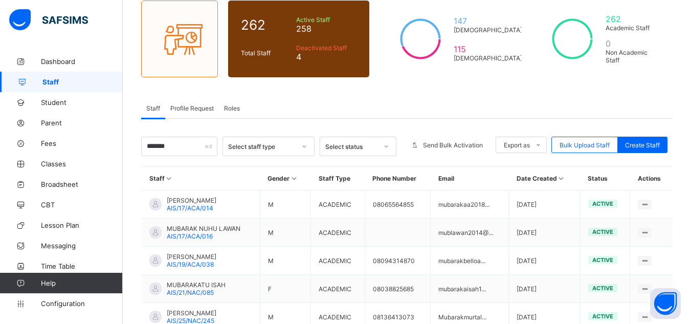
click at [331, 110] on div "Staff Profile Request Roles" at bounding box center [406, 108] width 531 height 21
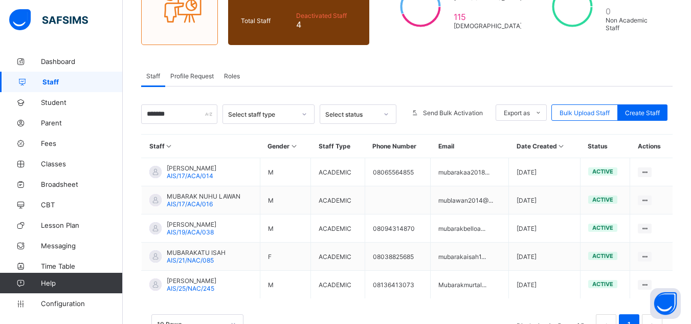
scroll to position [155, 0]
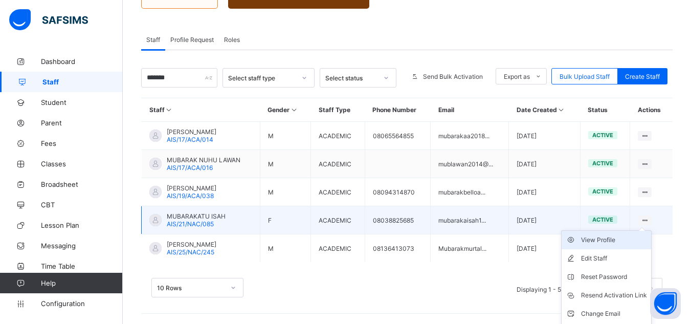
click at [604, 239] on div "View Profile" at bounding box center [614, 240] width 66 height 10
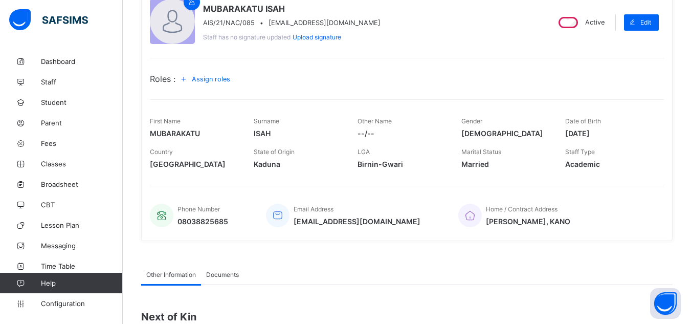
scroll to position [102, 0]
click at [207, 75] on span "Assign roles" at bounding box center [211, 79] width 38 height 8
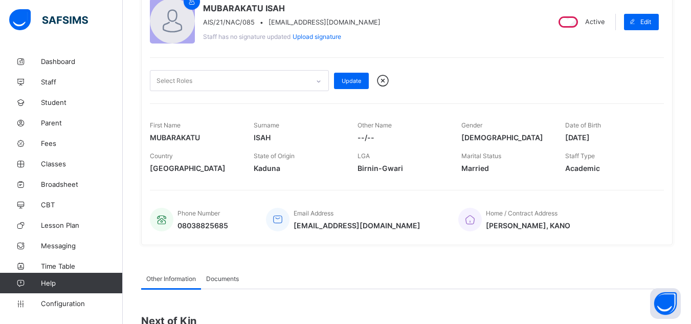
click at [219, 82] on div "Select Roles" at bounding box center [229, 81] width 158 height 20
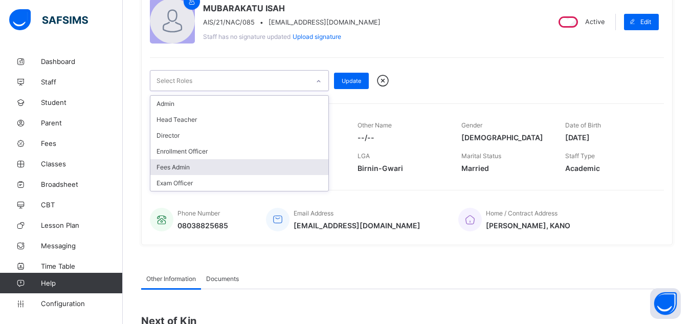
click at [205, 166] on div "Fees Admin" at bounding box center [239, 167] width 178 height 16
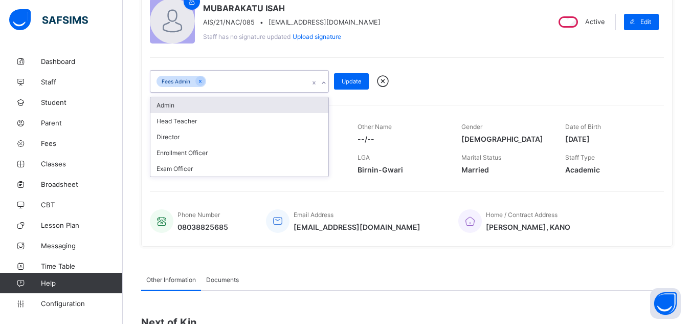
click at [241, 76] on div "Fees Admin" at bounding box center [229, 81] width 158 height 21
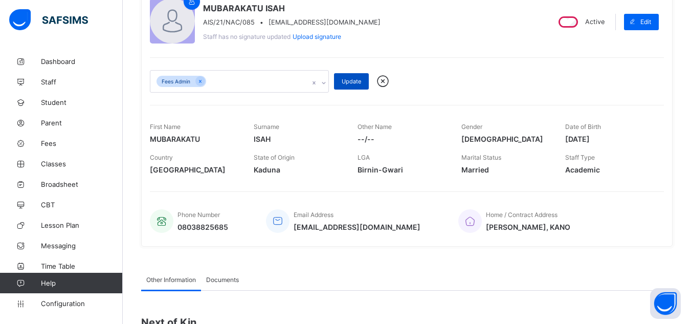
click at [349, 81] on span "Update" at bounding box center [351, 81] width 19 height 7
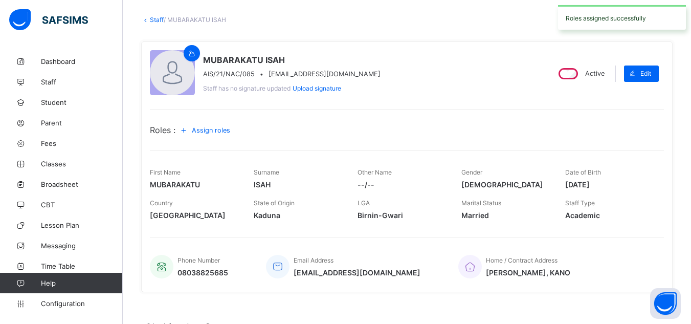
scroll to position [0, 0]
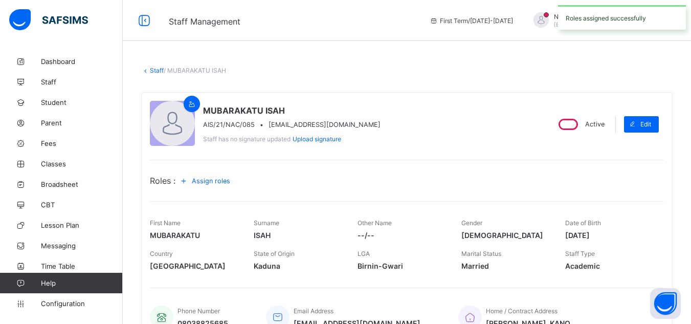
click at [157, 71] on link "Staff" at bounding box center [157, 70] width 14 height 8
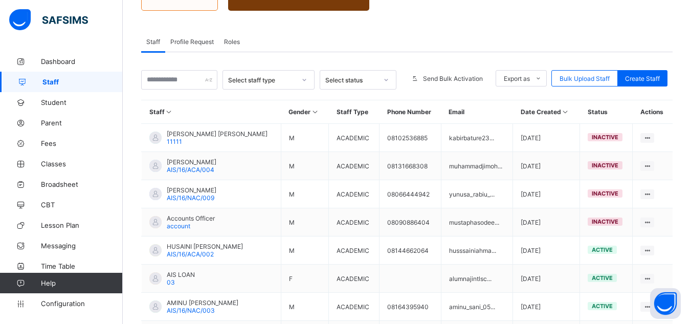
scroll to position [142, 0]
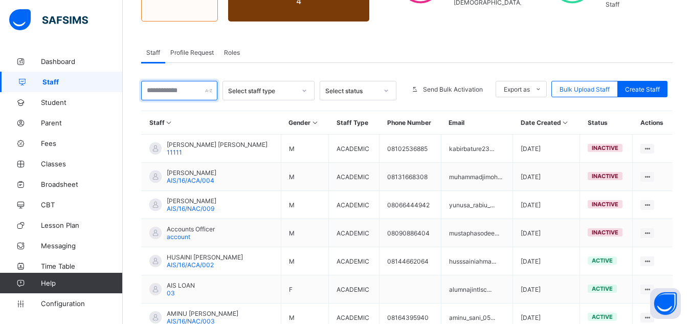
click at [198, 92] on input "text" at bounding box center [179, 90] width 76 height 19
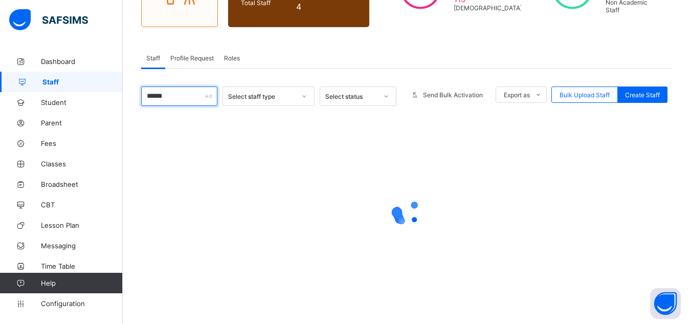
scroll to position [138, 0]
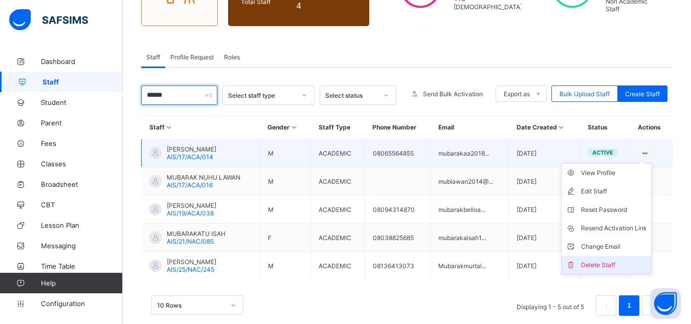
type input "******"
click at [618, 265] on div "Delete Staff" at bounding box center [614, 265] width 66 height 10
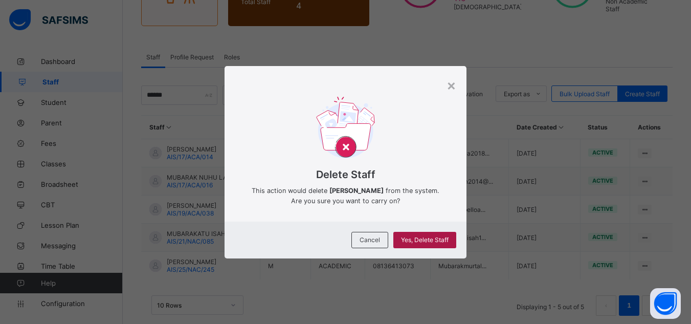
click at [440, 239] on div "Yes, Delete Staff" at bounding box center [424, 240] width 63 height 16
click at [440, 242] on span "Yes, Delete Staff" at bounding box center [425, 240] width 48 height 8
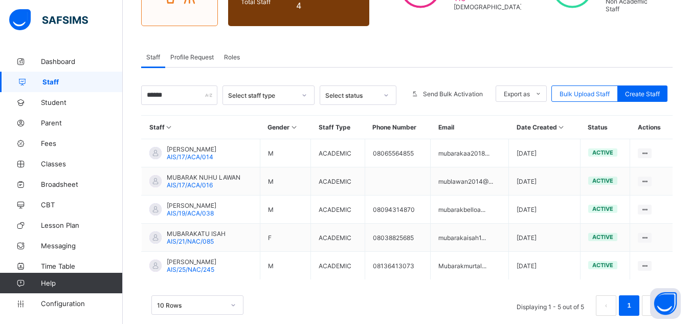
click at [0, 0] on div "Delete Staff" at bounding box center [0, 0] width 0 height 0
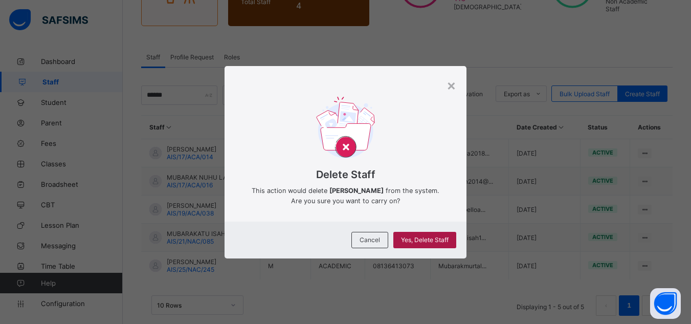
click at [431, 243] on span "Yes, Delete Staff" at bounding box center [425, 240] width 48 height 8
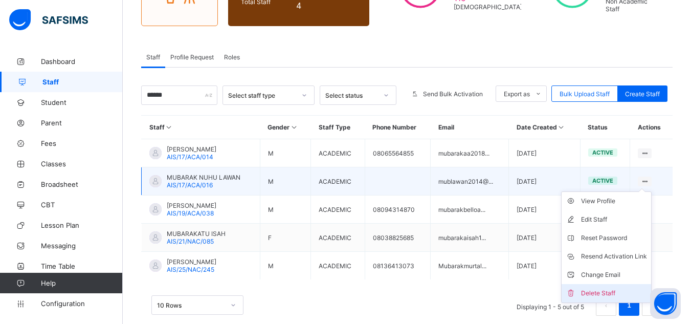
click at [634, 295] on div "Delete Staff" at bounding box center [614, 293] width 66 height 10
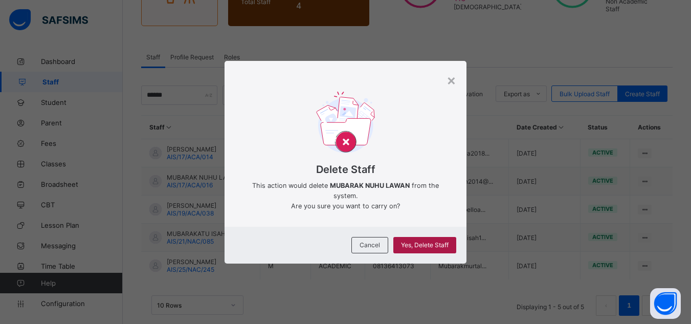
click at [439, 231] on div "Cancel Yes, Delete Staff" at bounding box center [345, 244] width 242 height 37
click at [444, 242] on span "Yes, Delete Staff" at bounding box center [425, 245] width 48 height 8
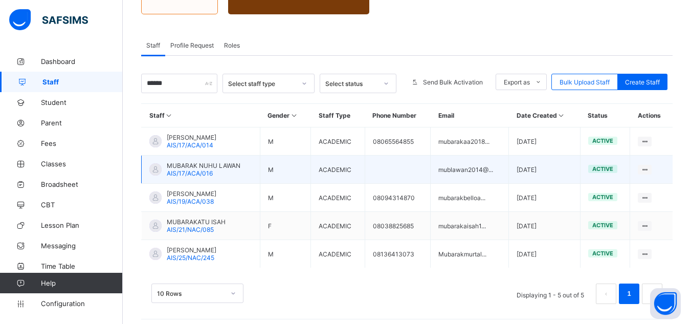
scroll to position [155, 0]
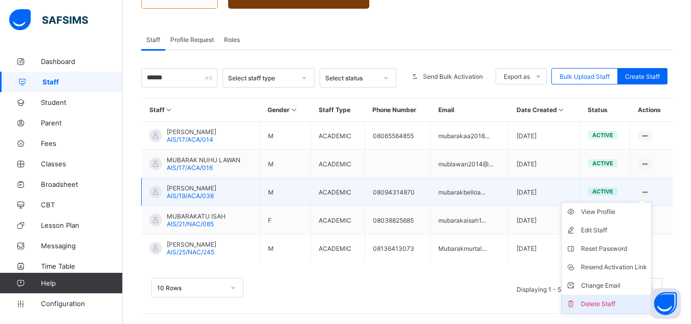
click at [609, 304] on div "Delete Staff" at bounding box center [614, 304] width 66 height 10
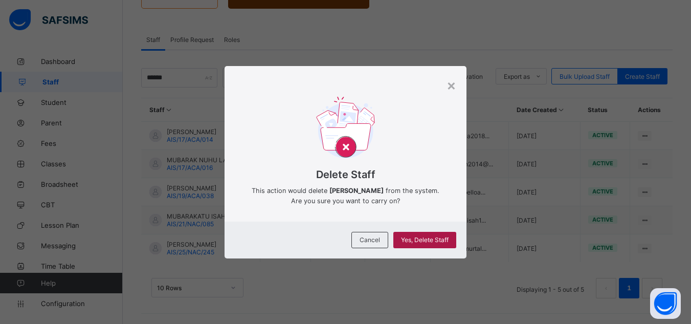
click at [448, 243] on span "Yes, Delete Staff" at bounding box center [425, 240] width 48 height 8
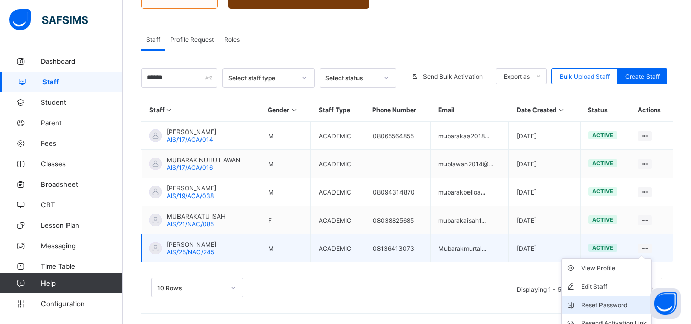
scroll to position [201, 0]
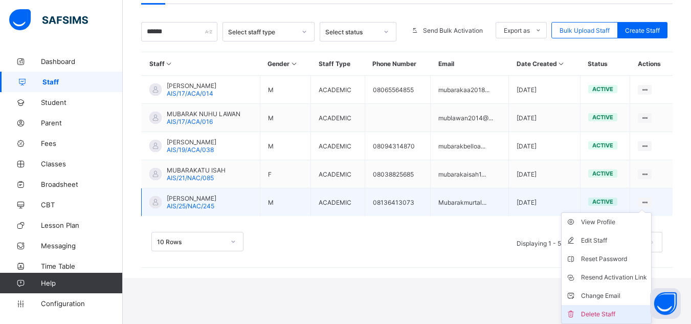
click at [614, 309] on div "Delete Staff" at bounding box center [614, 314] width 66 height 10
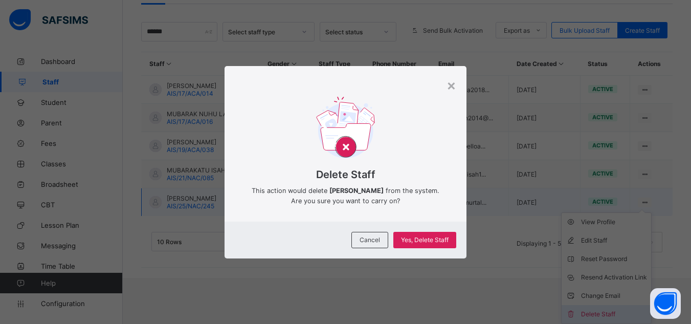
scroll to position [155, 0]
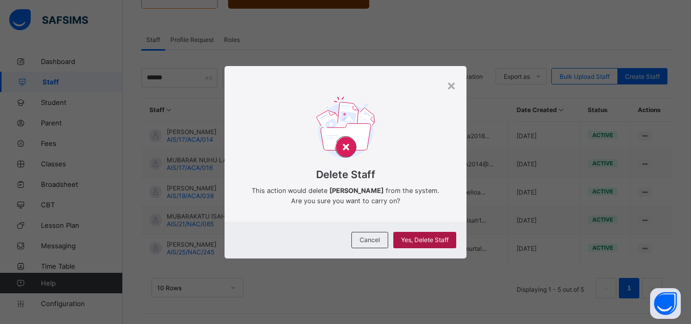
click at [433, 240] on div "Yes, Delete Staff" at bounding box center [424, 240] width 63 height 16
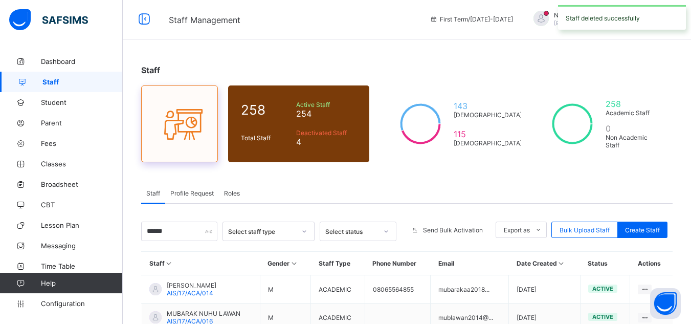
scroll to position [0, 0]
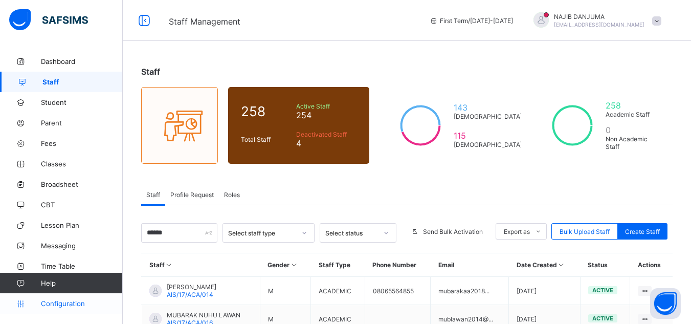
click at [92, 308] on link "Configuration" at bounding box center [61, 303] width 122 height 20
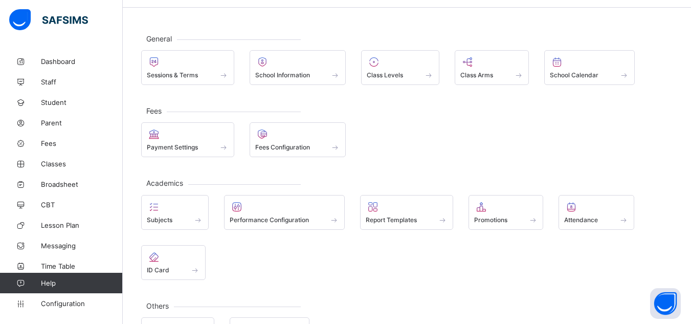
scroll to position [51, 0]
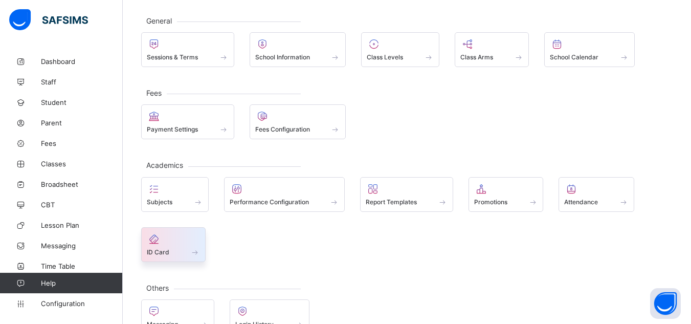
click at [166, 248] on span "ID Card" at bounding box center [158, 252] width 22 height 8
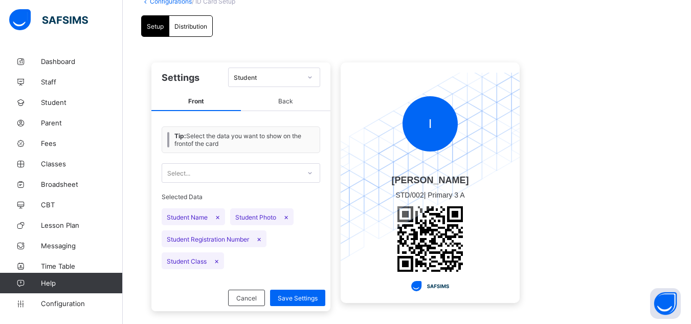
scroll to position [87, 0]
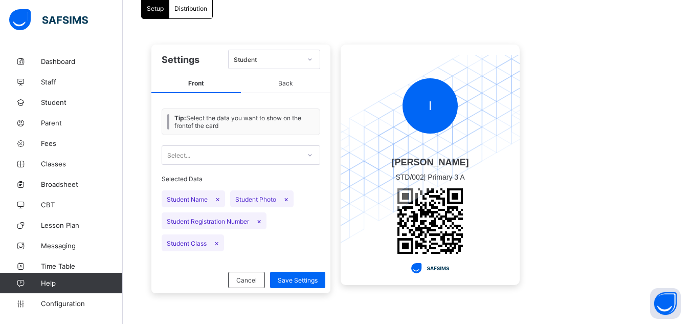
click at [196, 83] on span "Front" at bounding box center [195, 83] width 89 height 19
click at [206, 7] on span "Distribution" at bounding box center [190, 9] width 33 height 8
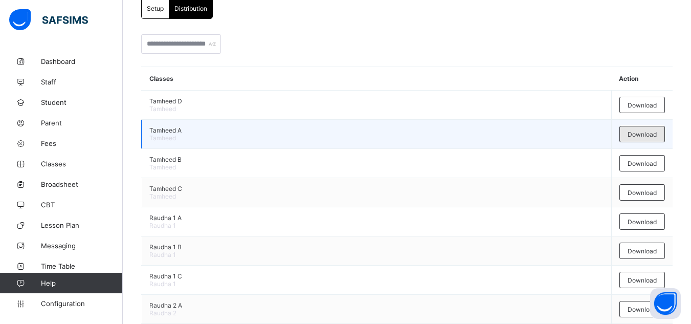
click at [654, 136] on span "Download" at bounding box center [641, 134] width 29 height 8
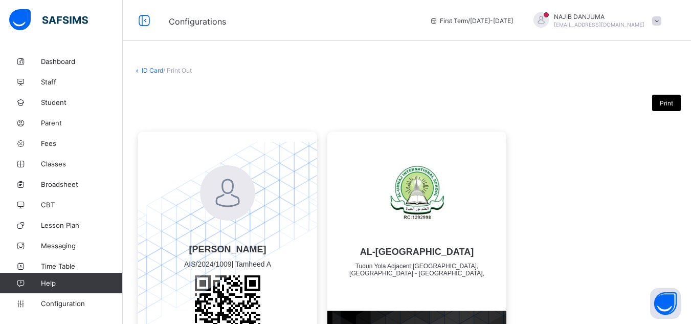
click at [668, 104] on span "Print" at bounding box center [666, 103] width 13 height 8
click at [669, 104] on span "Print" at bounding box center [666, 103] width 13 height 8
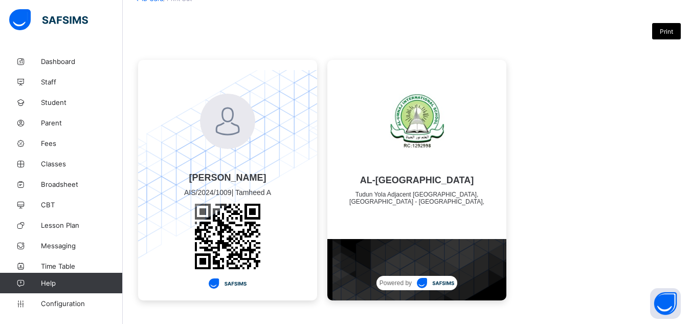
scroll to position [74, 0]
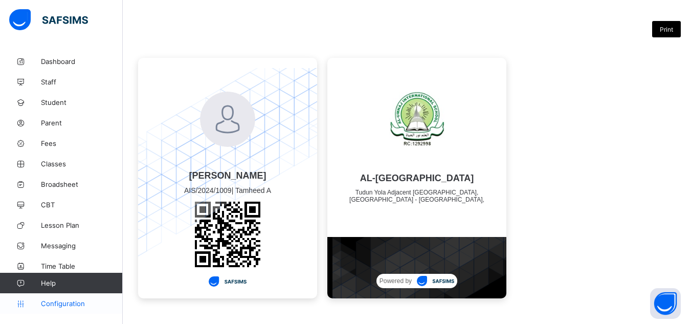
click at [66, 302] on span "Configuration" at bounding box center [81, 303] width 81 height 8
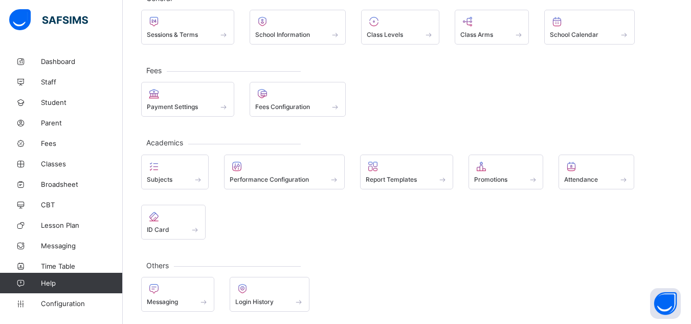
click at [306, 45] on div "General Sessions & Terms School Information Class Levels Class Arms School Cale…" at bounding box center [407, 152] width 568 height 349
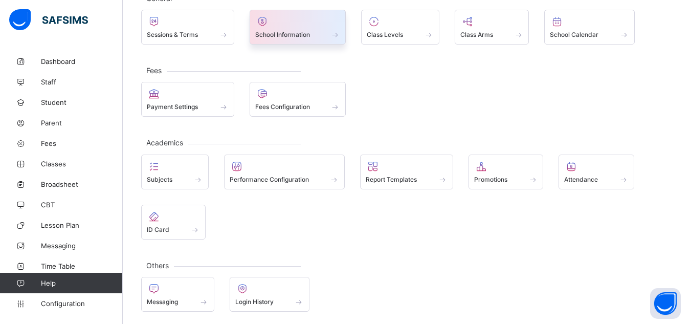
click at [299, 32] on span "School Information" at bounding box center [282, 35] width 55 height 8
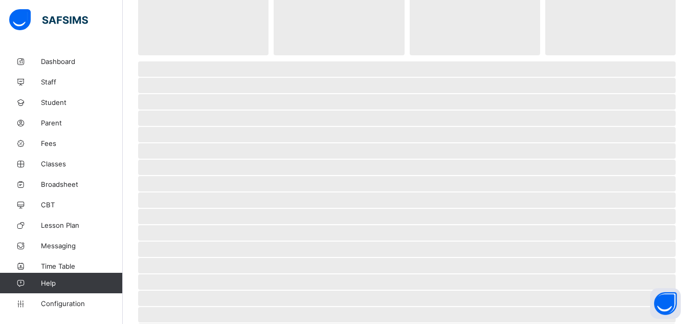
select select "**"
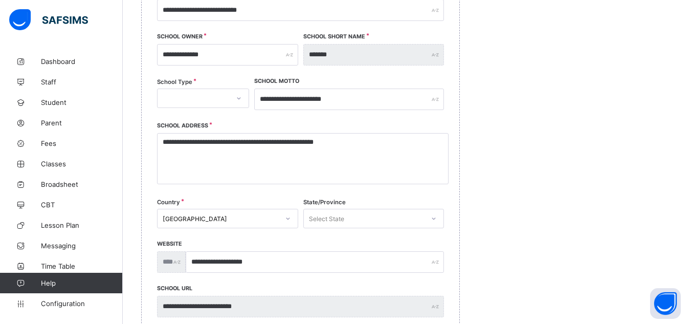
scroll to position [176, 0]
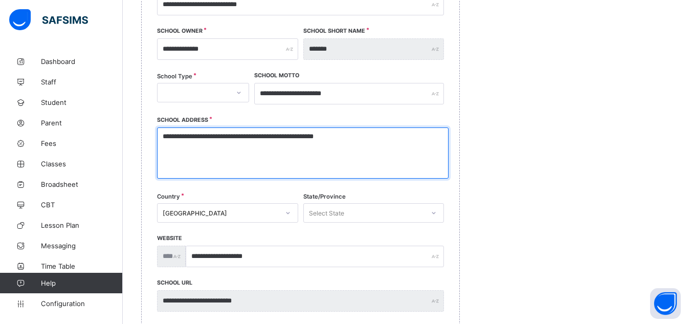
drag, startPoint x: 364, startPoint y: 142, endPoint x: 157, endPoint y: 141, distance: 206.0
click at [157, 141] on textarea "**********" at bounding box center [302, 152] width 291 height 51
type textarea "**********"
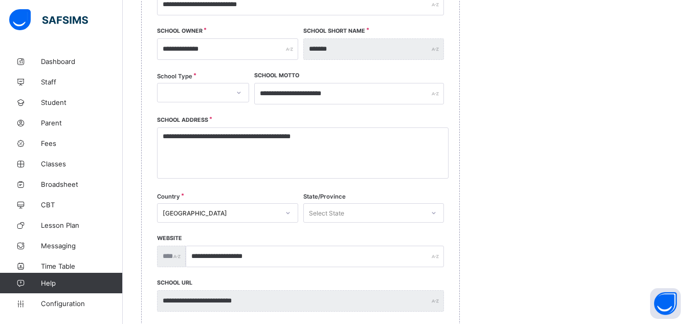
drag, startPoint x: 531, startPoint y: 204, endPoint x: 539, endPoint y: 348, distance: 143.9
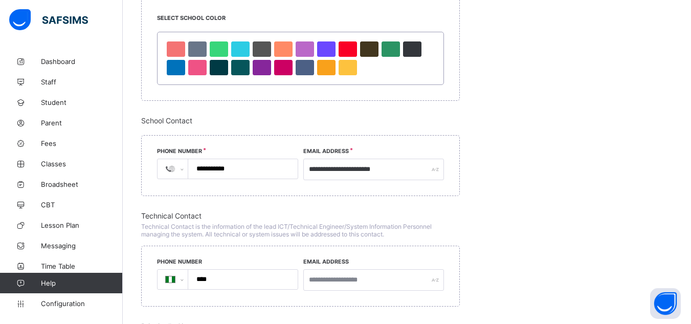
scroll to position [738, 0]
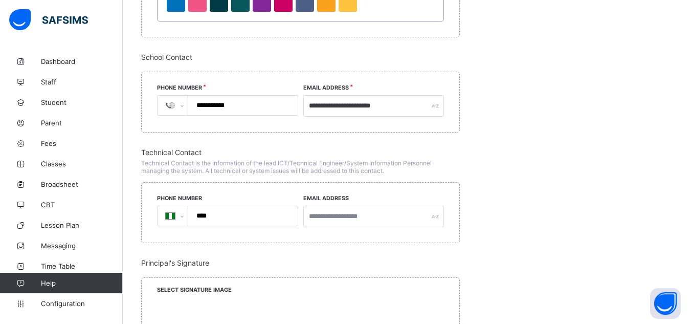
click at [261, 107] on input "**********" at bounding box center [240, 105] width 101 height 19
type input "*"
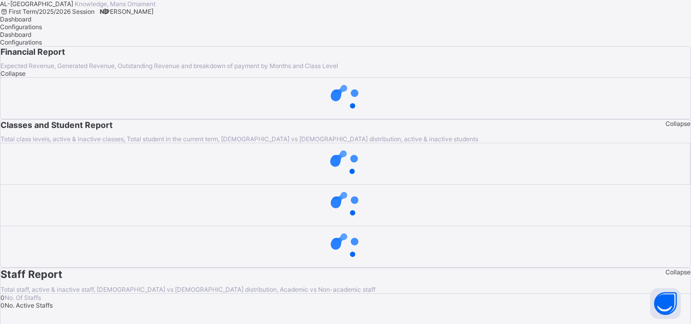
click at [109, 15] on span "ND" at bounding box center [104, 12] width 9 height 8
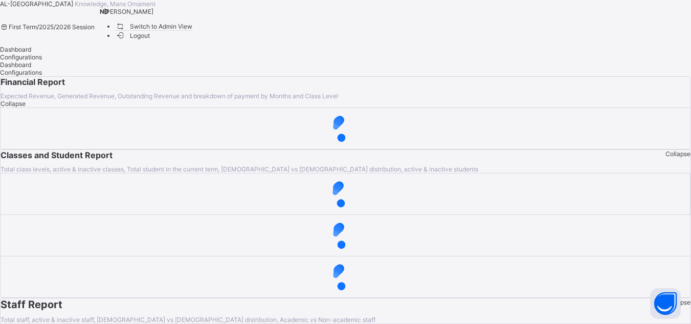
click at [193, 32] on span "Switch to Admin View" at bounding box center [154, 26] width 78 height 11
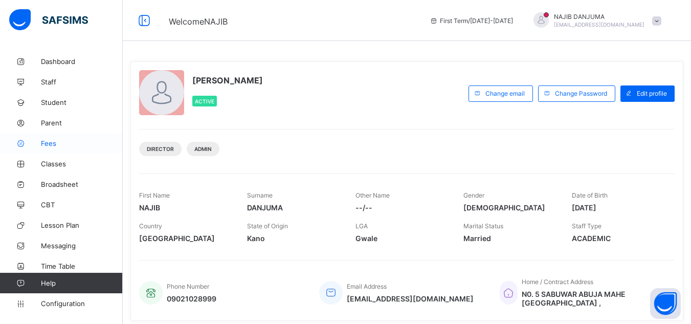
click at [60, 146] on span "Fees" at bounding box center [82, 143] width 82 height 8
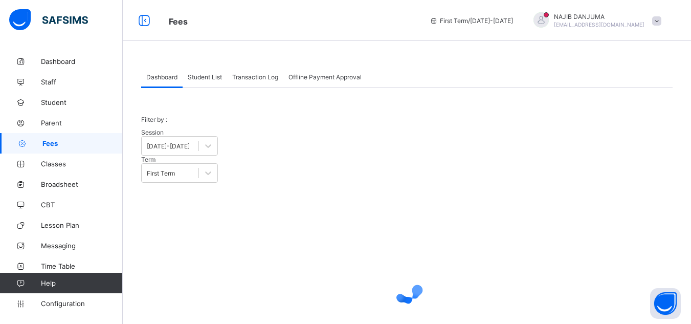
click at [256, 76] on span "Transaction Log" at bounding box center [255, 77] width 46 height 8
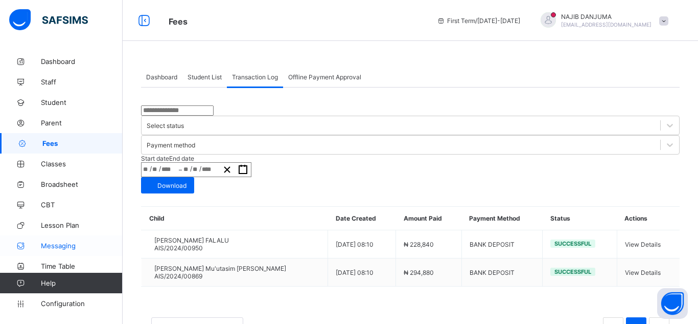
click at [73, 245] on span "Messaging" at bounding box center [82, 245] width 82 height 8
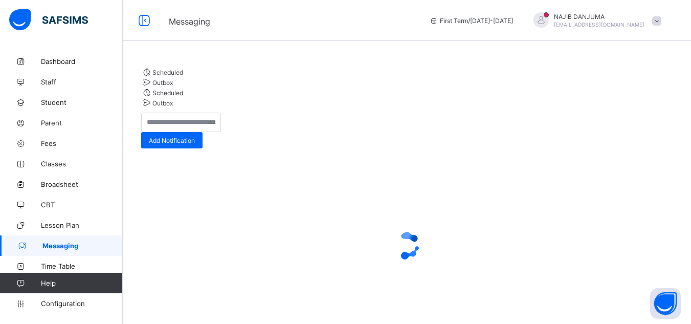
click at [458, 193] on div at bounding box center [406, 245] width 531 height 194
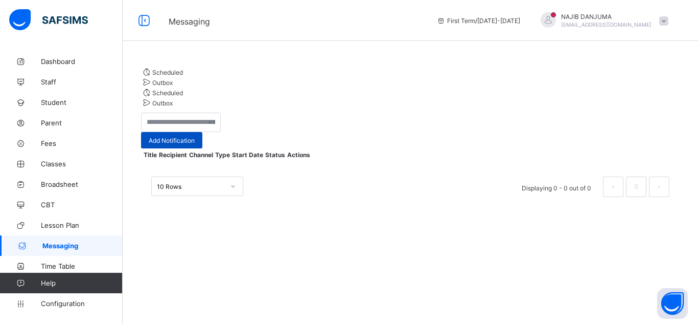
click at [195, 137] on span "Add Notification" at bounding box center [172, 141] width 46 height 8
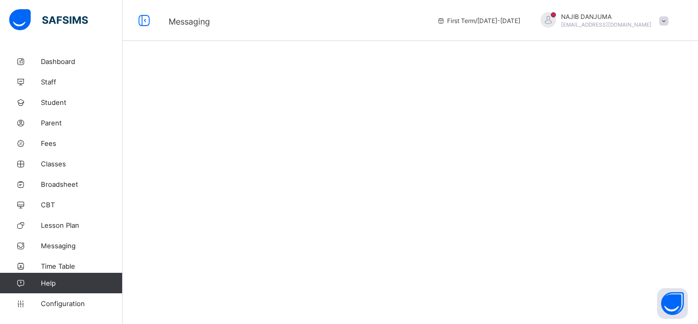
select select "*"
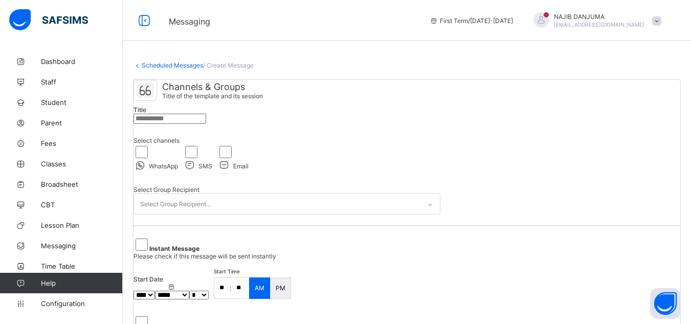
select select "**"
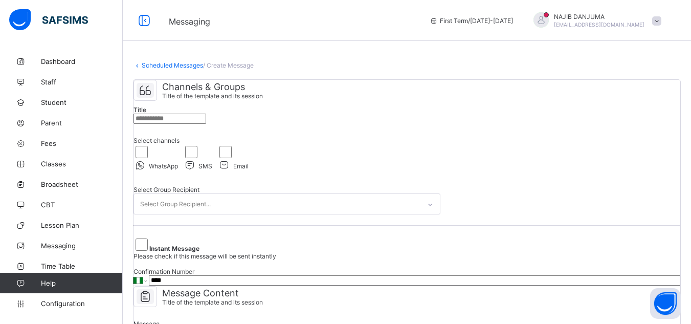
scroll to position [158, 0]
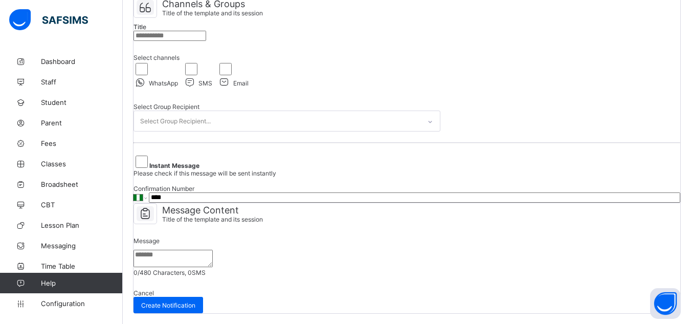
click at [267, 111] on div "Select Group Recipient..." at bounding box center [277, 121] width 286 height 20
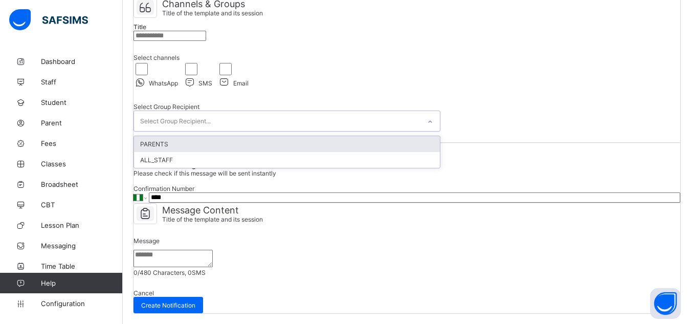
click at [187, 136] on div "PARENTS" at bounding box center [287, 144] width 306 height 16
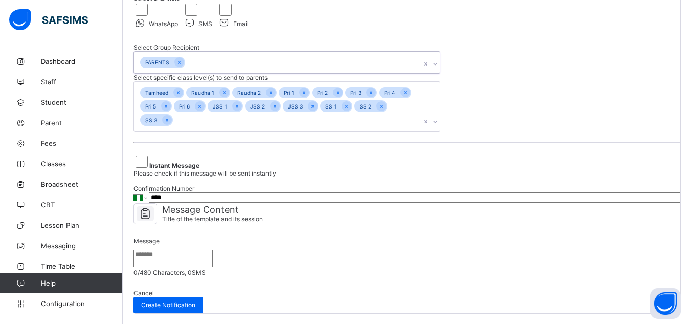
click at [264, 112] on div "JSS 2" at bounding box center [257, 106] width 25 height 12
click at [404, 139] on div "Select Group Recipient PARENTS Select specific class level(s) to send to parent…" at bounding box center [286, 87] width 307 height 103
drag, startPoint x: 404, startPoint y: 164, endPoint x: 401, endPoint y: 149, distance: 14.6
click at [403, 131] on div "Tamheed Raudha 1 Raudha 2 Pri 1 Pri 2 Pri 3 Pri 4 Pri 5 Pri 6 JSS 1 JSS 2 JSS 3…" at bounding box center [277, 106] width 286 height 49
drag, startPoint x: 420, startPoint y: 233, endPoint x: 552, endPoint y: 135, distance: 163.4
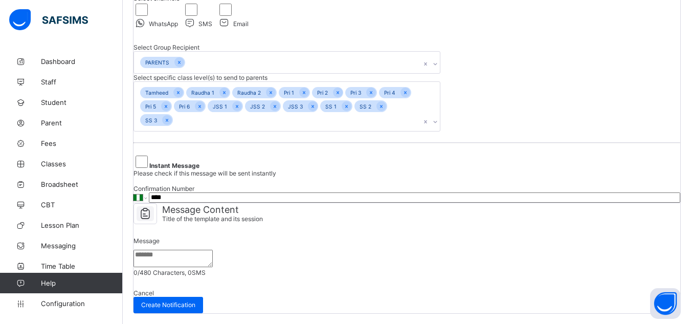
click at [423, 190] on div "**********" at bounding box center [406, 70] width 547 height 265
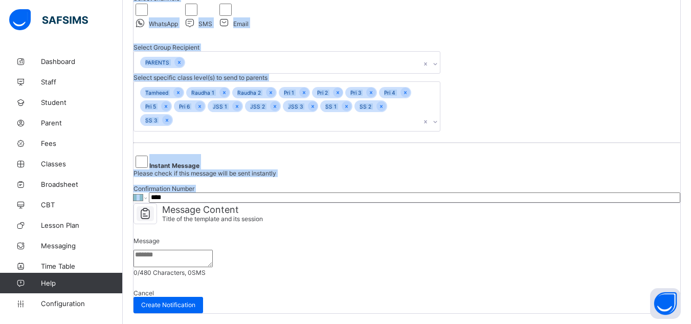
scroll to position [376, 0]
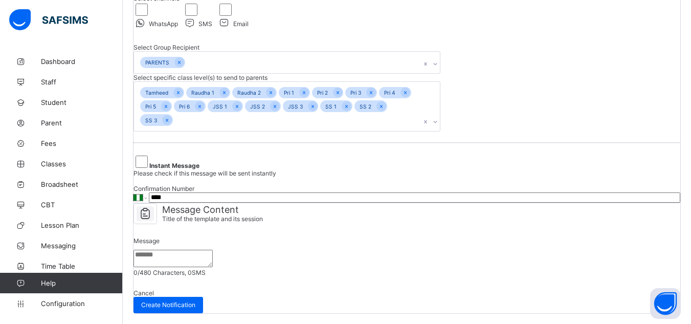
click at [177, 249] on textarea at bounding box center [172, 257] width 79 height 17
click at [211, 249] on textarea at bounding box center [172, 257] width 79 height 17
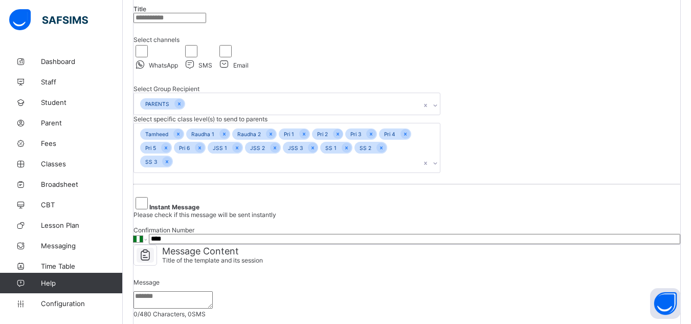
scroll to position [100, 0]
click at [248, 71] on div "Email" at bounding box center [232, 57] width 31 height 26
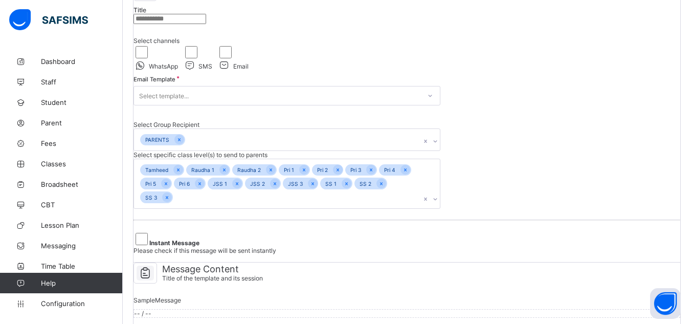
click at [206, 24] on input "text" at bounding box center [169, 19] width 73 height 10
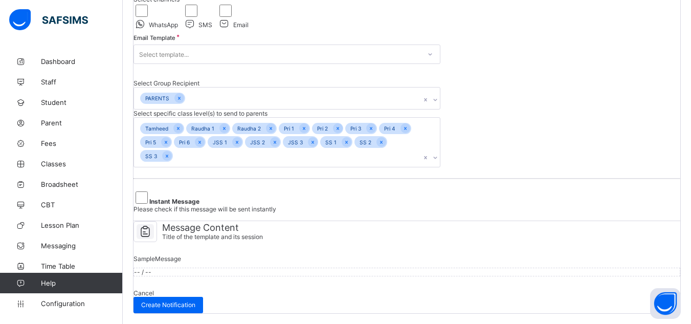
scroll to position [154, 0]
click at [182, 102] on icon at bounding box center [179, 98] width 6 height 7
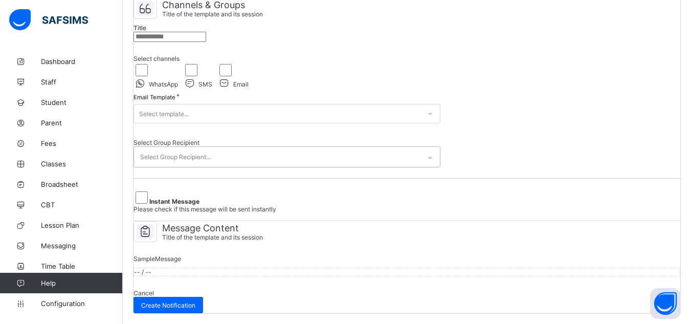
click at [211, 147] on div "Select Group Recipient..." at bounding box center [175, 156] width 71 height 19
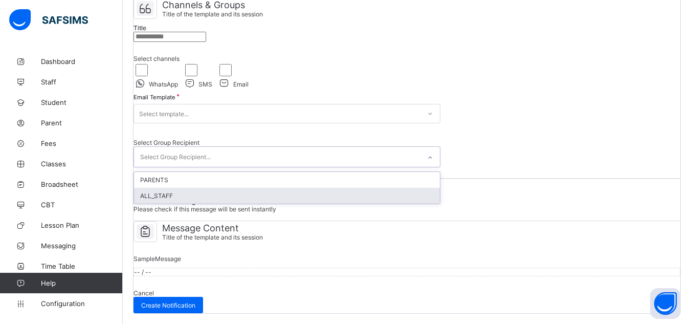
click at [194, 188] on div "ALL_STAFF" at bounding box center [287, 196] width 306 height 16
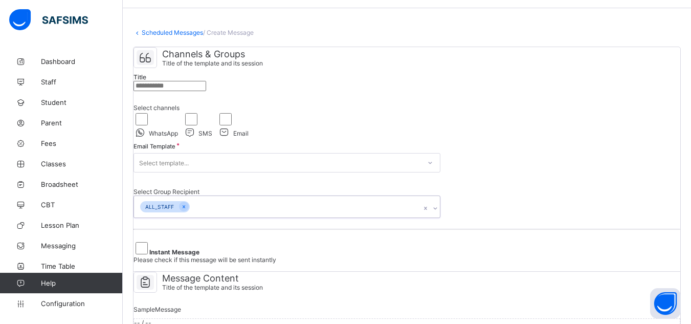
scroll to position [28, 0]
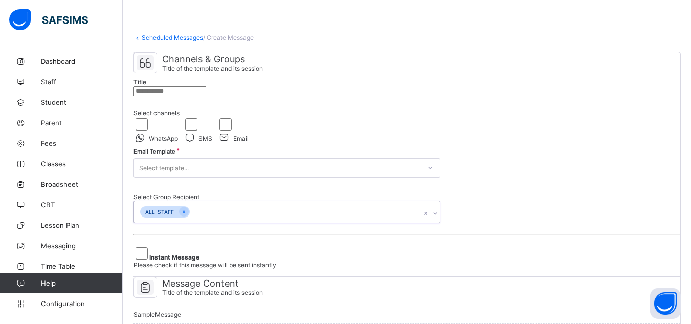
click at [206, 96] on input "text" at bounding box center [169, 91] width 73 height 10
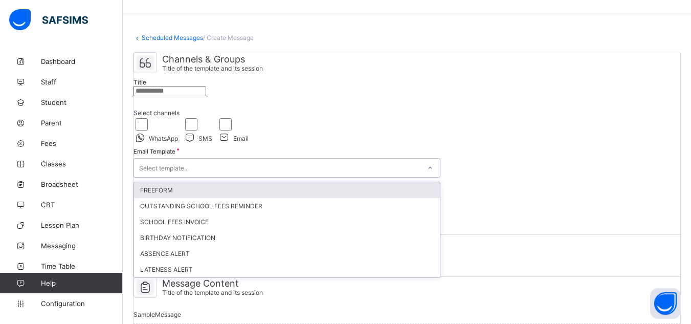
click at [397, 175] on div "Select template..." at bounding box center [277, 168] width 286 height 14
click at [304, 198] on div "FREEFORM" at bounding box center [287, 190] width 306 height 16
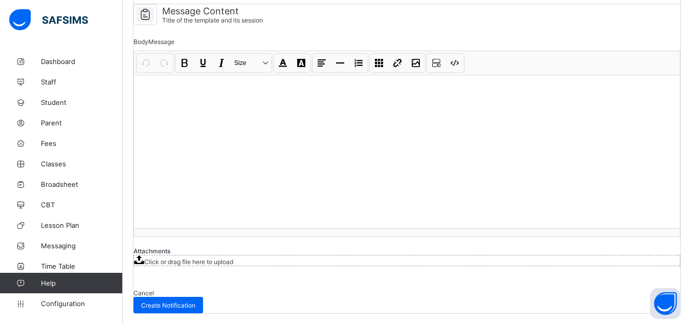
scroll to position [416, 0]
click at [215, 114] on div at bounding box center [407, 151] width 546 height 153
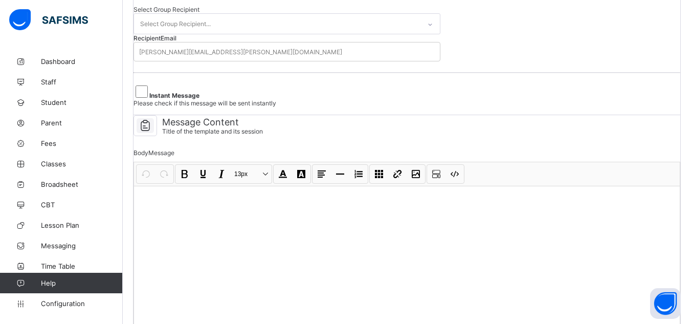
scroll to position [209, 0]
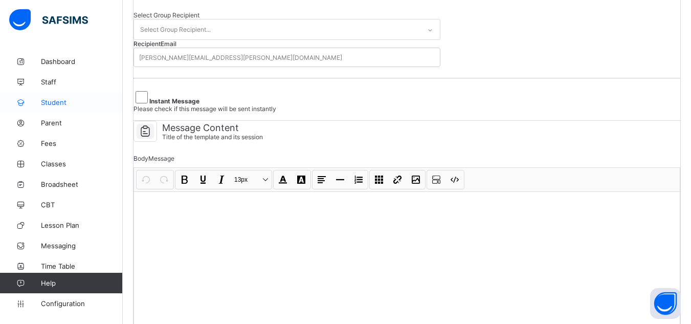
click at [39, 108] on link "Student" at bounding box center [61, 102] width 123 height 20
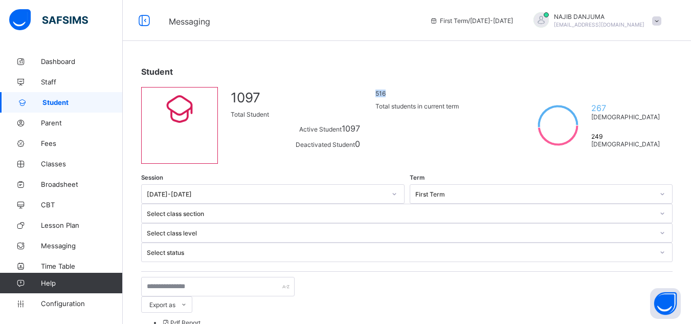
drag, startPoint x: 397, startPoint y: 115, endPoint x: 424, endPoint y: 112, distance: 26.7
click at [424, 97] on span "516" at bounding box center [439, 93] width 129 height 8
click at [421, 97] on span "516" at bounding box center [439, 93] width 129 height 8
drag, startPoint x: 398, startPoint y: 112, endPoint x: 428, endPoint y: 114, distance: 30.7
click at [428, 97] on span "516" at bounding box center [439, 93] width 129 height 8
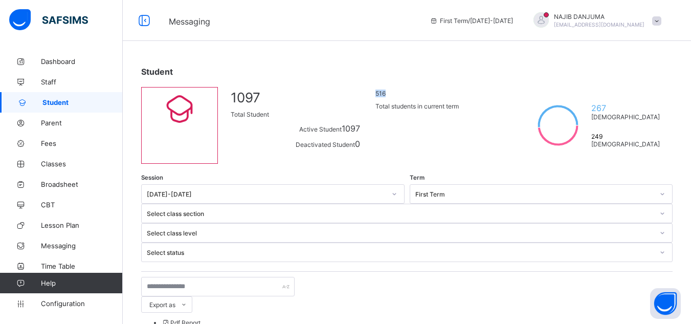
click at [421, 97] on span "516" at bounding box center [439, 93] width 129 height 8
click at [419, 97] on span "516" at bounding box center [439, 93] width 129 height 8
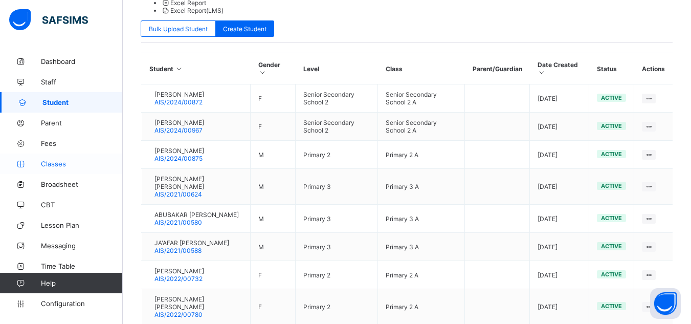
scroll to position [336, 0]
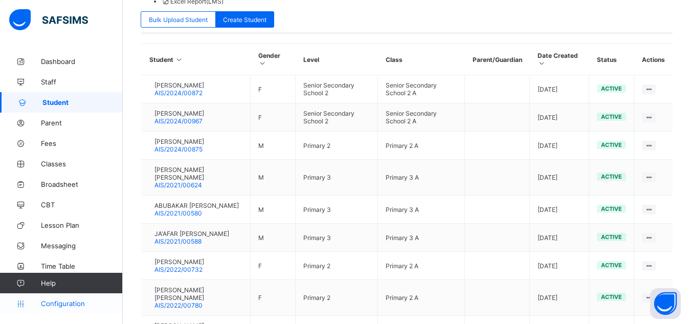
click at [3, 310] on link "Configuration" at bounding box center [61, 303] width 122 height 20
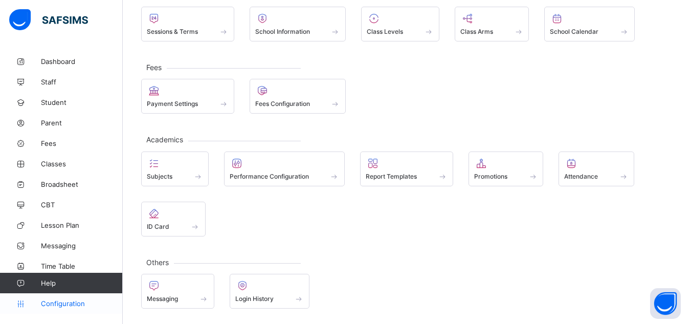
scroll to position [77, 0]
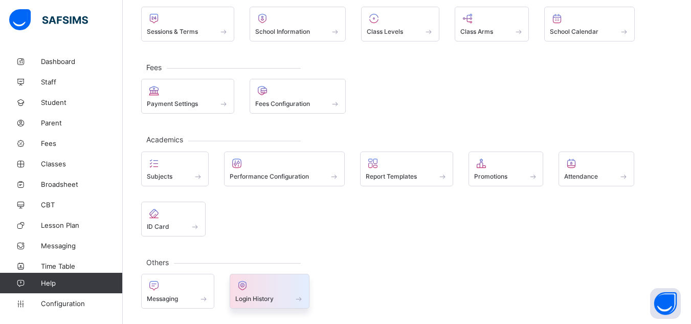
click at [281, 291] on span at bounding box center [269, 292] width 69 height 3
